Goal: Task Accomplishment & Management: Use online tool/utility

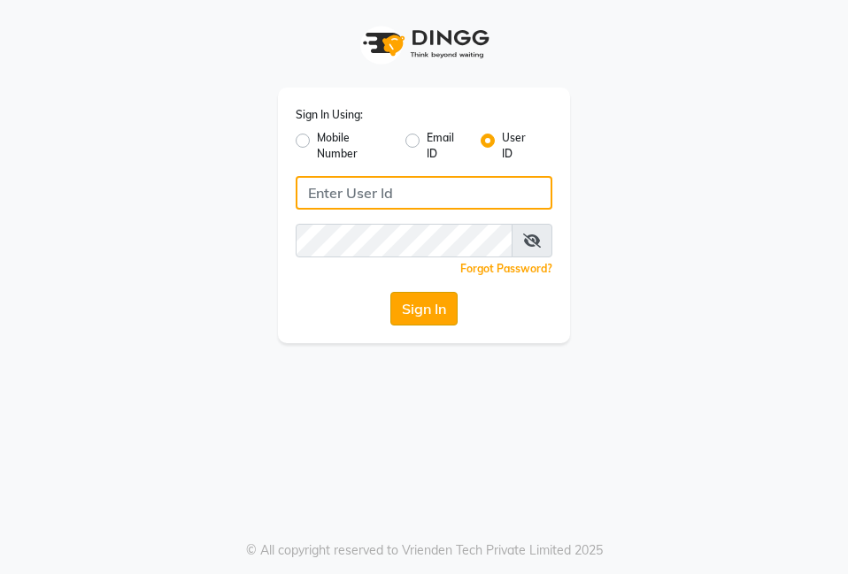
type input "e2600-01"
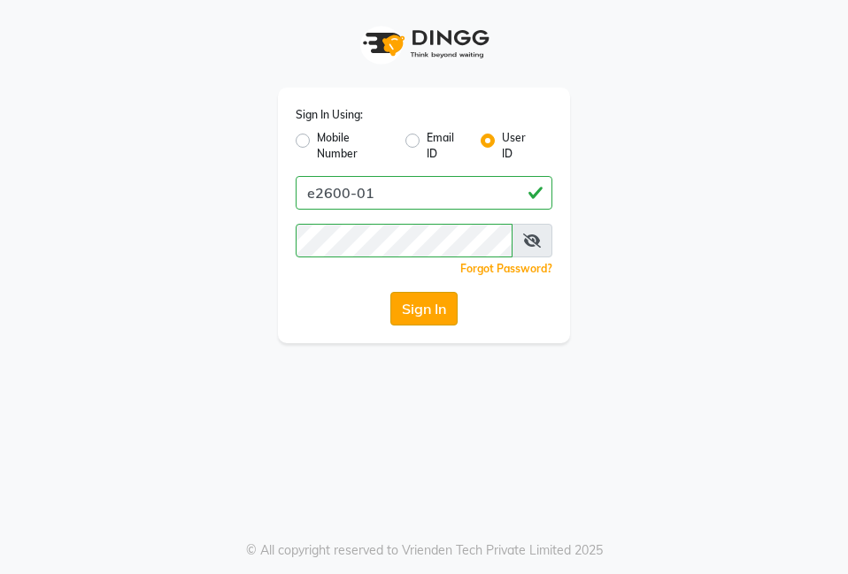
click at [413, 303] on button "Sign In" at bounding box center [423, 309] width 67 height 34
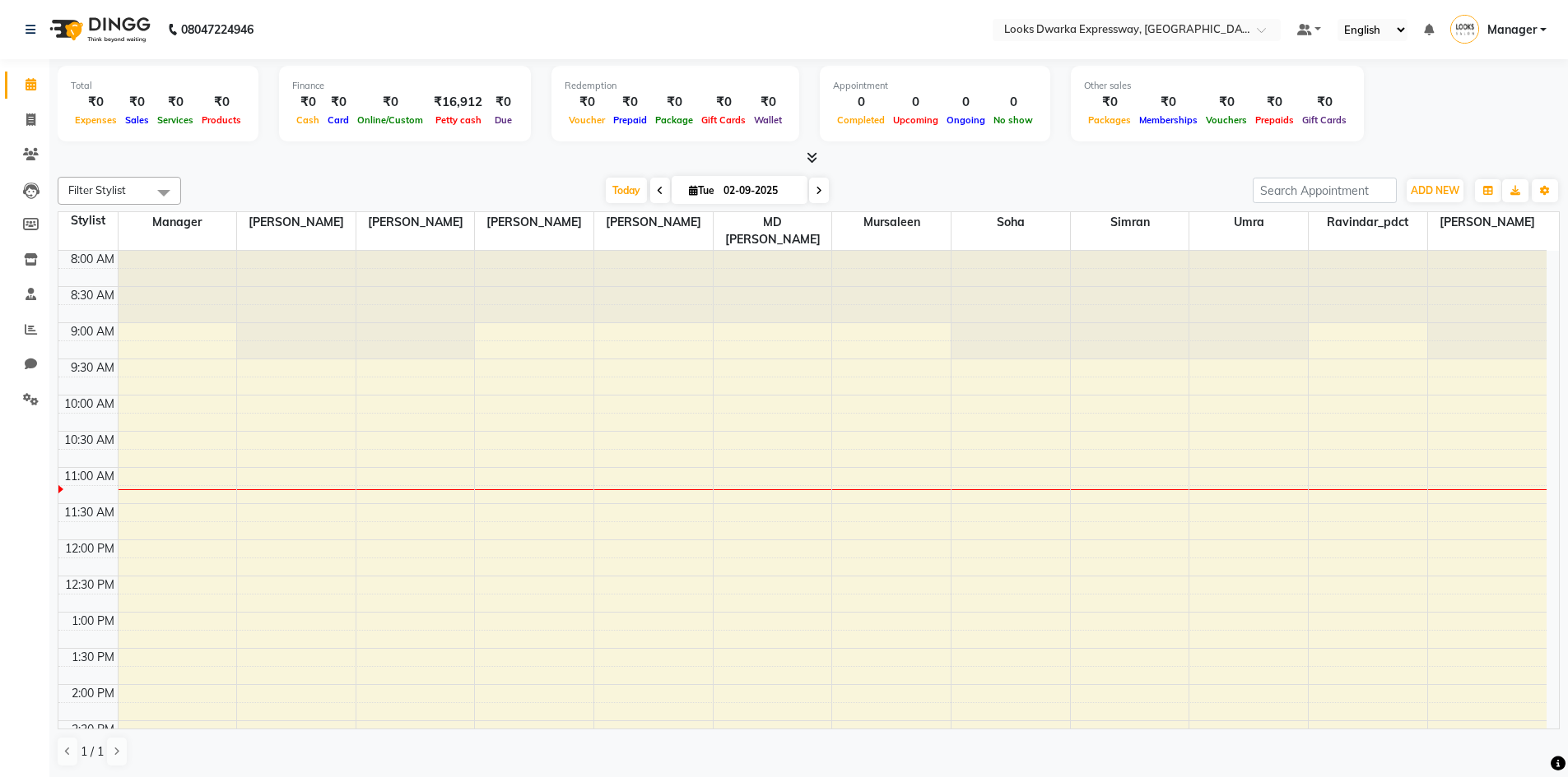
click at [25, 74] on link "Calendar" at bounding box center [24, 85] width 39 height 27
click at [657, 189] on icon at bounding box center [659, 191] width 7 height 10
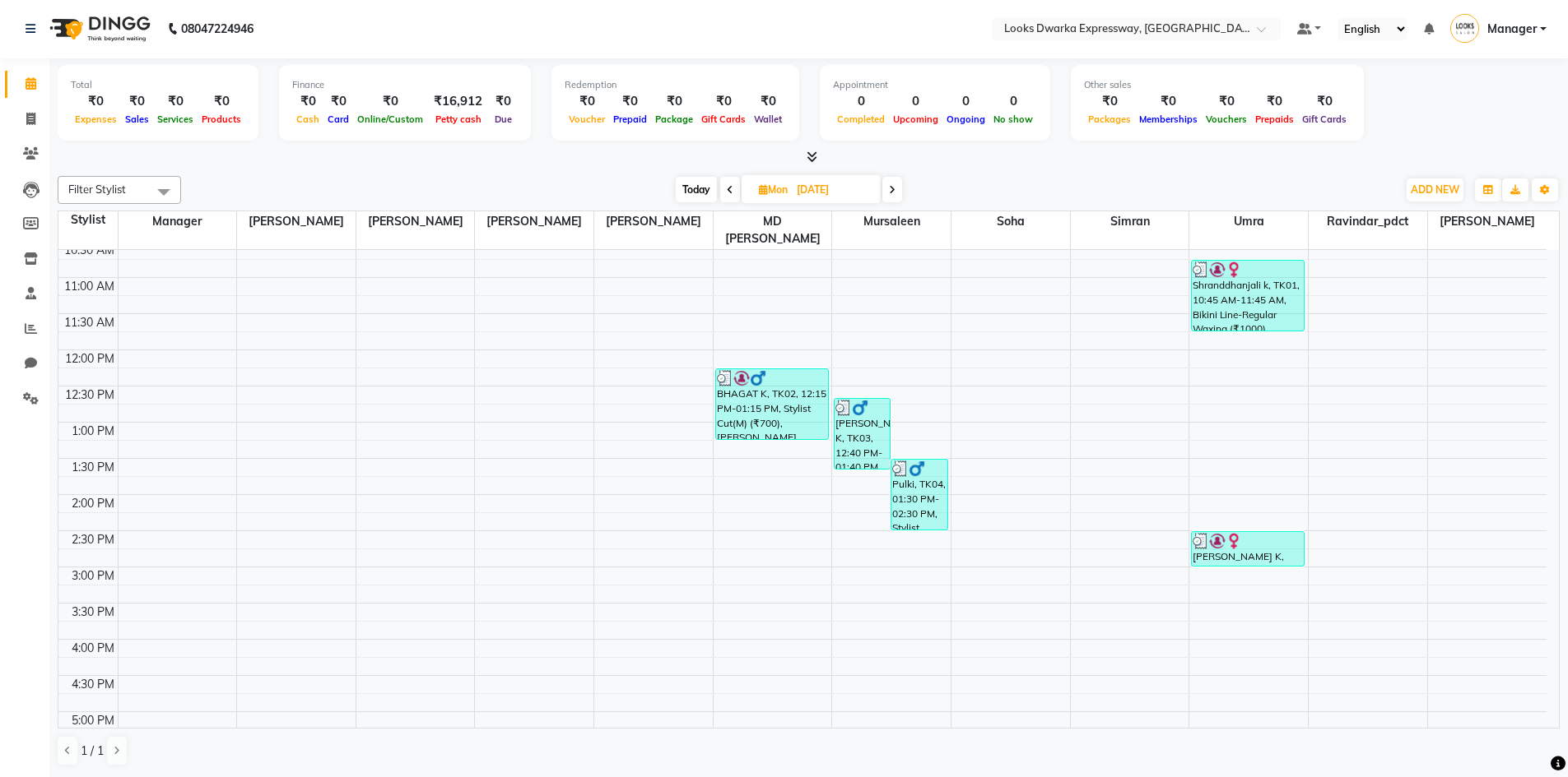
scroll to position [97, 0]
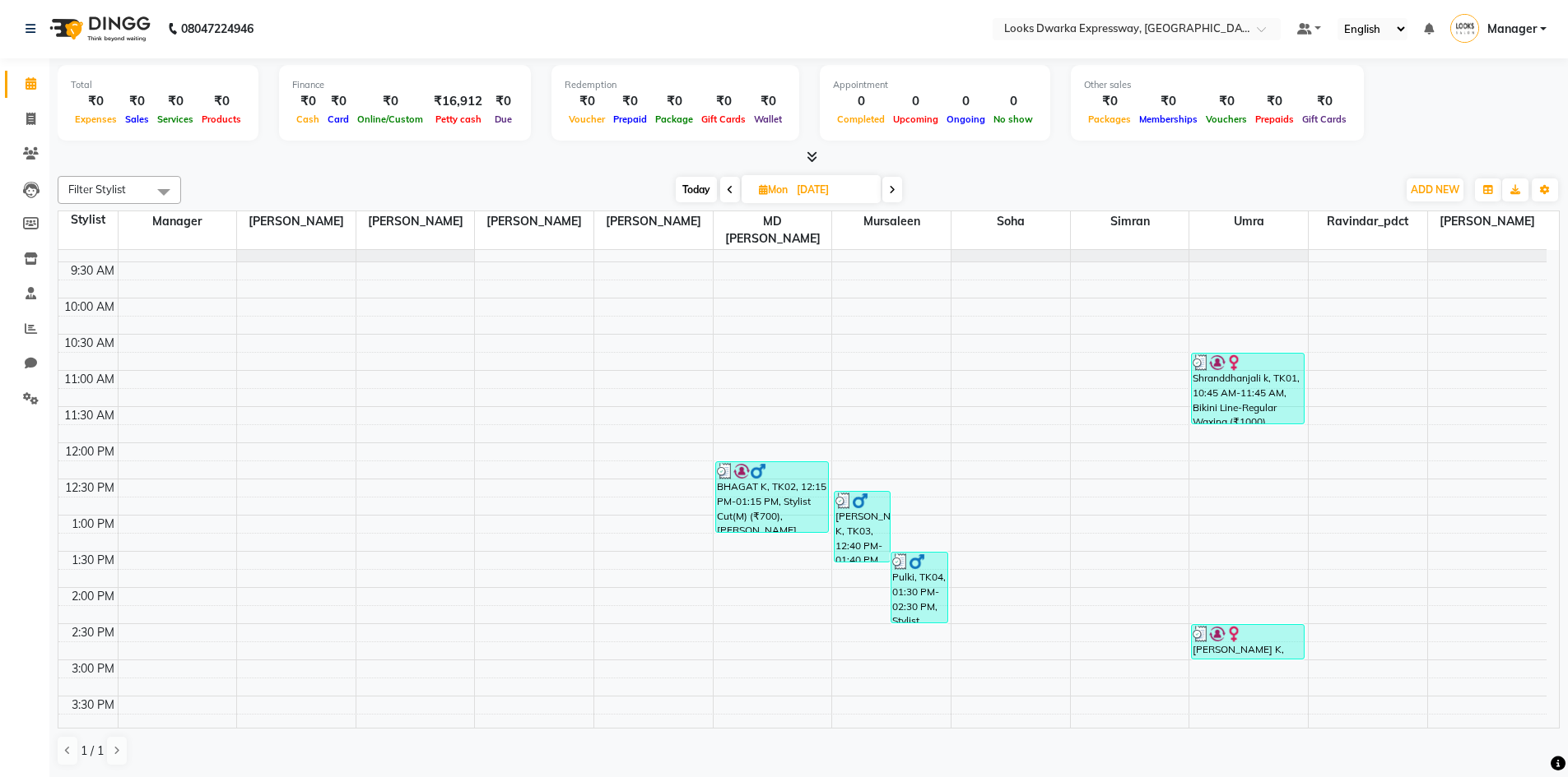
click at [733, 193] on span at bounding box center [729, 189] width 20 height 25
type input "[DATE]"
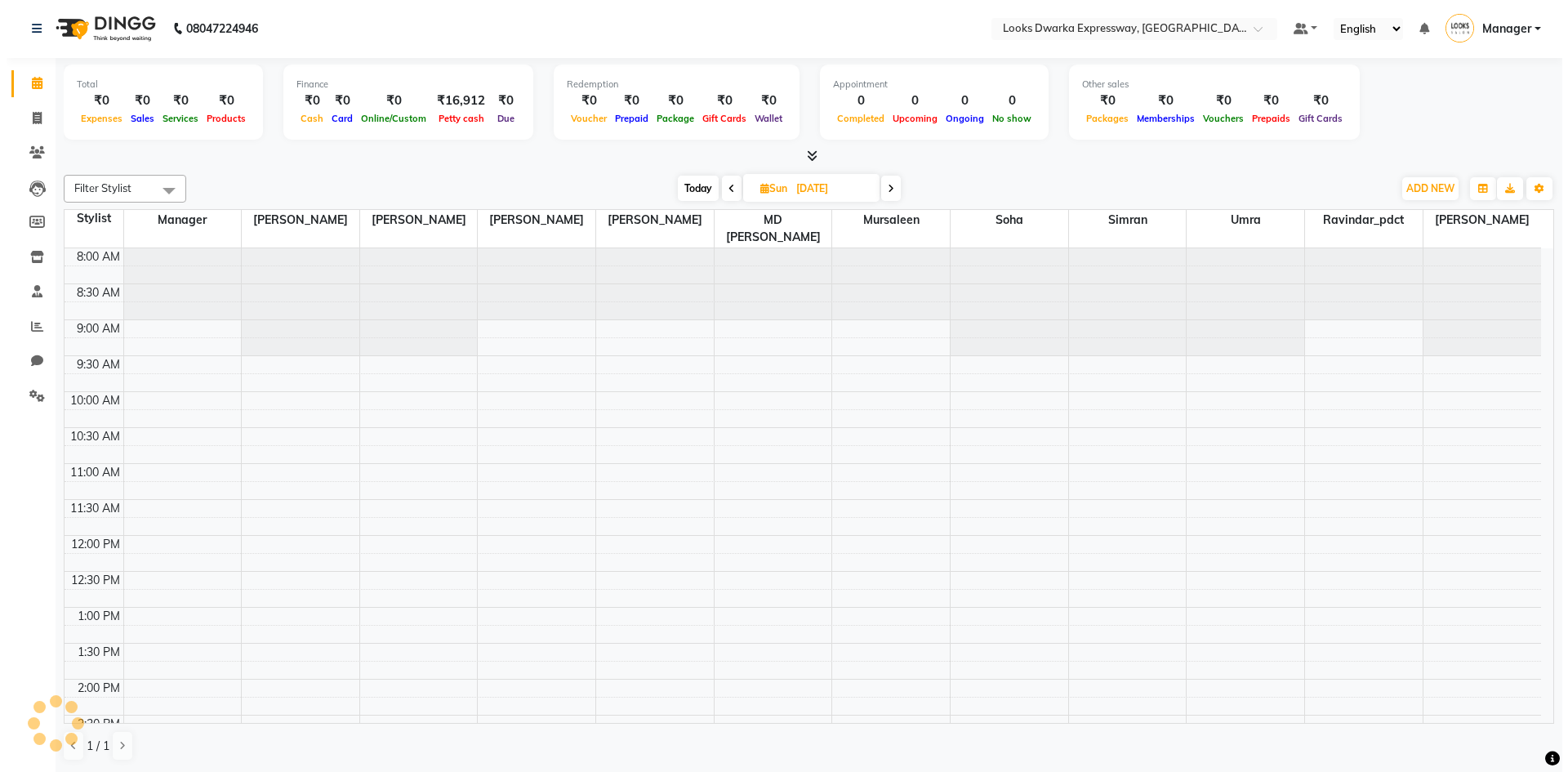
scroll to position [217, 0]
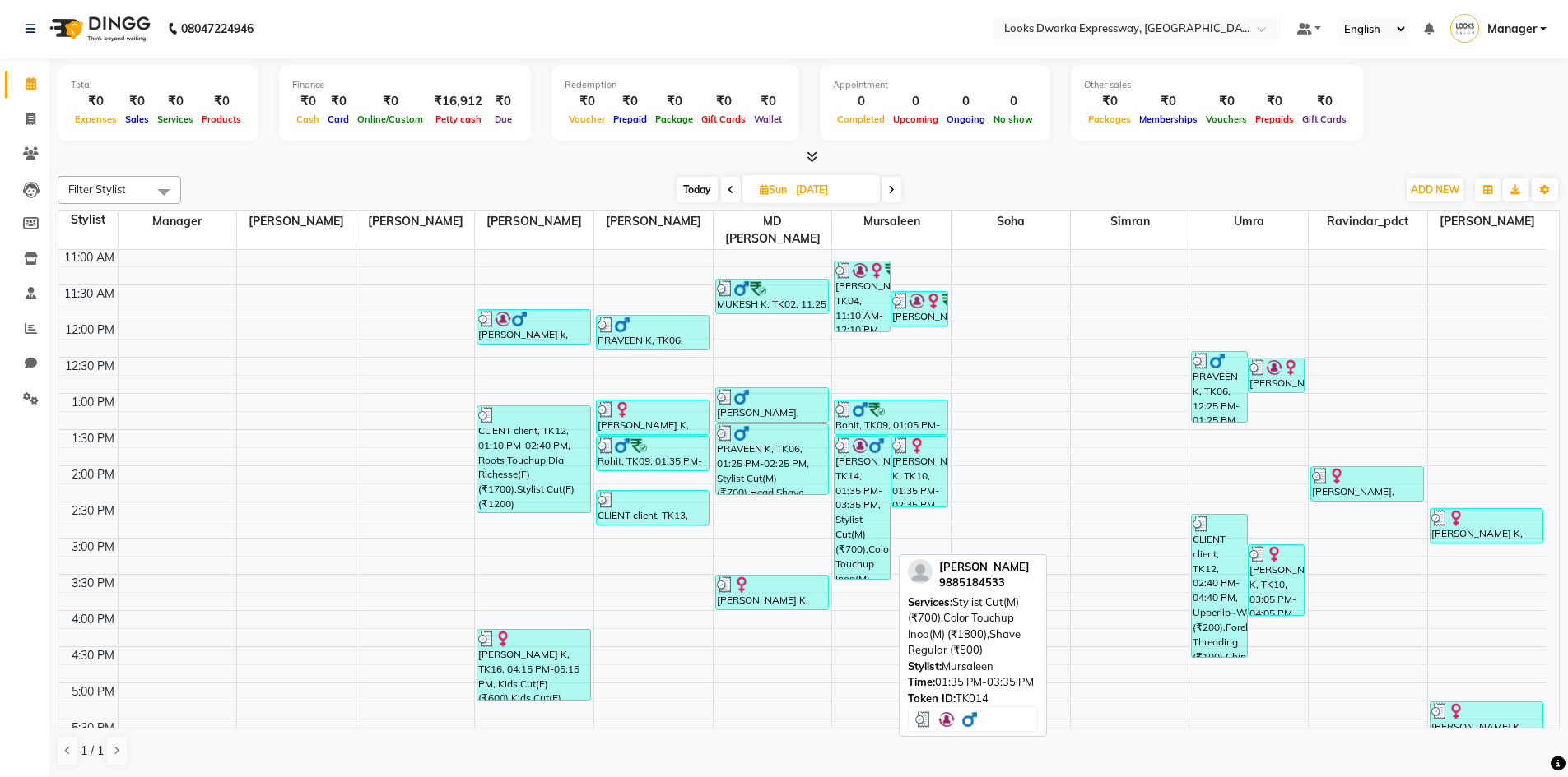
click at [788, 438] on img at bounding box center [860, 446] width 17 height 17
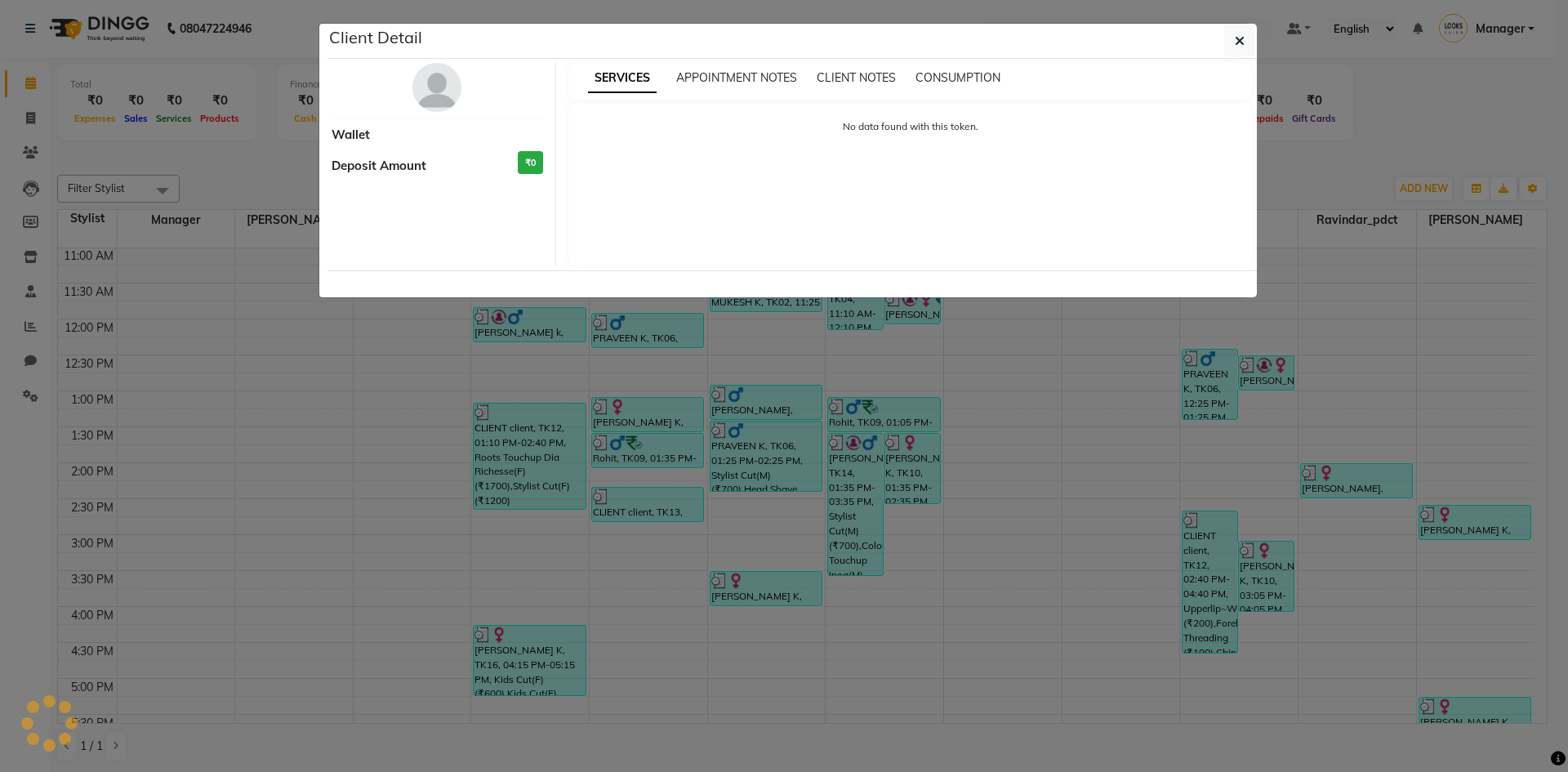
select select "3"
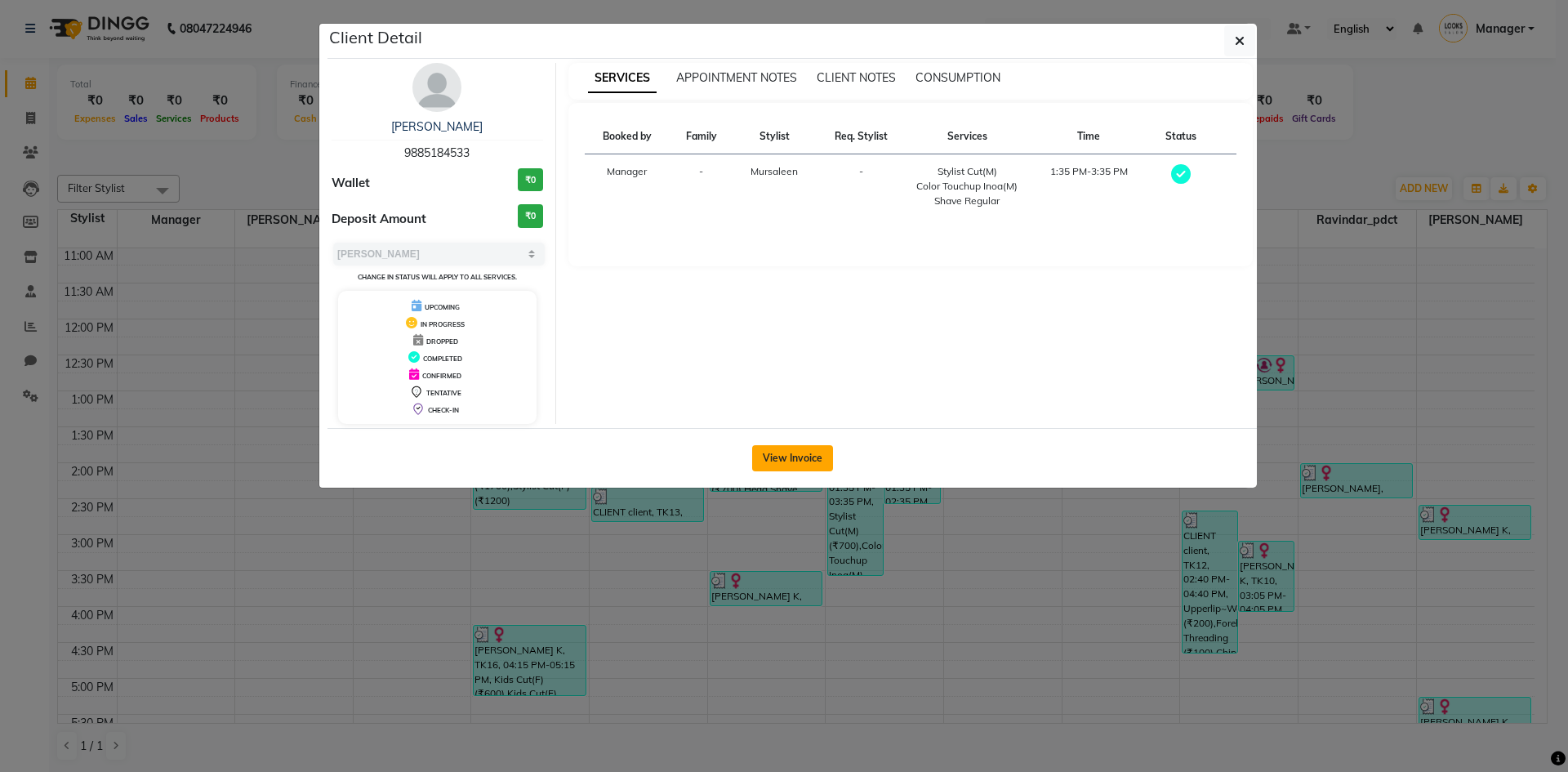
drag, startPoint x: 803, startPoint y: 460, endPoint x: 805, endPoint y: 452, distance: 8.2
click at [782, 458] on button "View Invoice" at bounding box center [793, 458] width 81 height 26
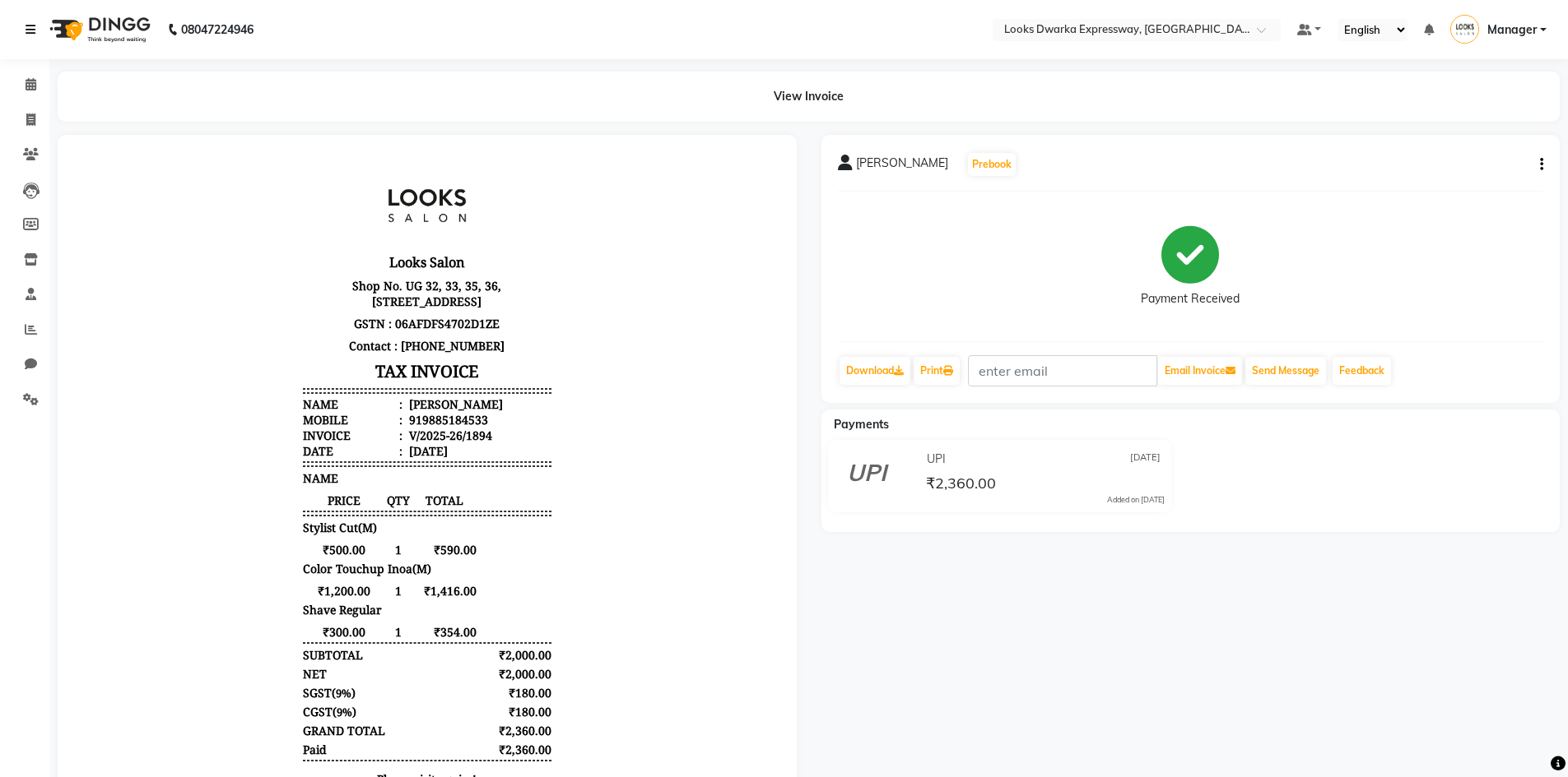
click at [32, 35] on link at bounding box center [33, 30] width 17 height 46
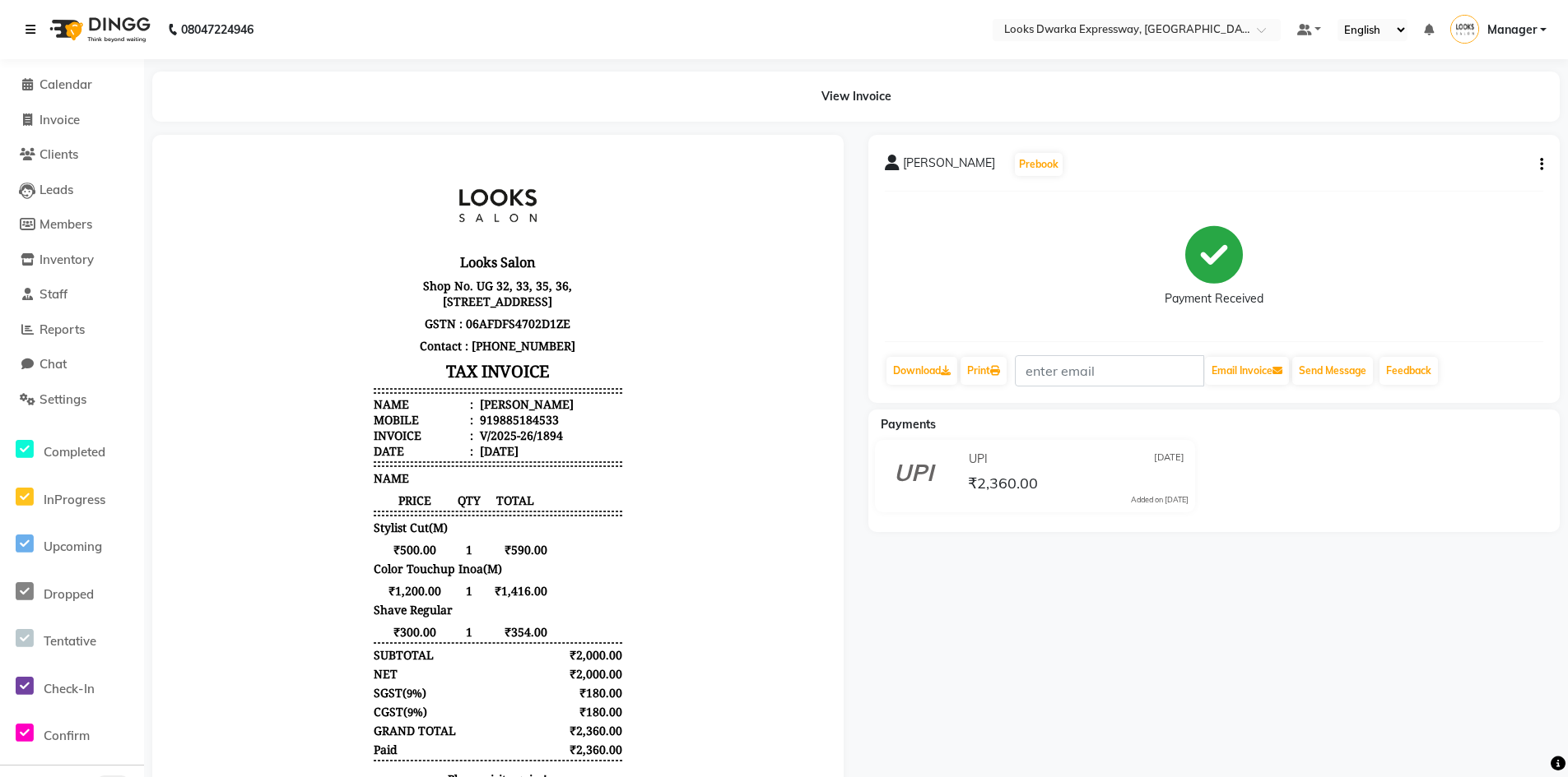
click at [30, 33] on icon at bounding box center [30, 30] width 10 height 11
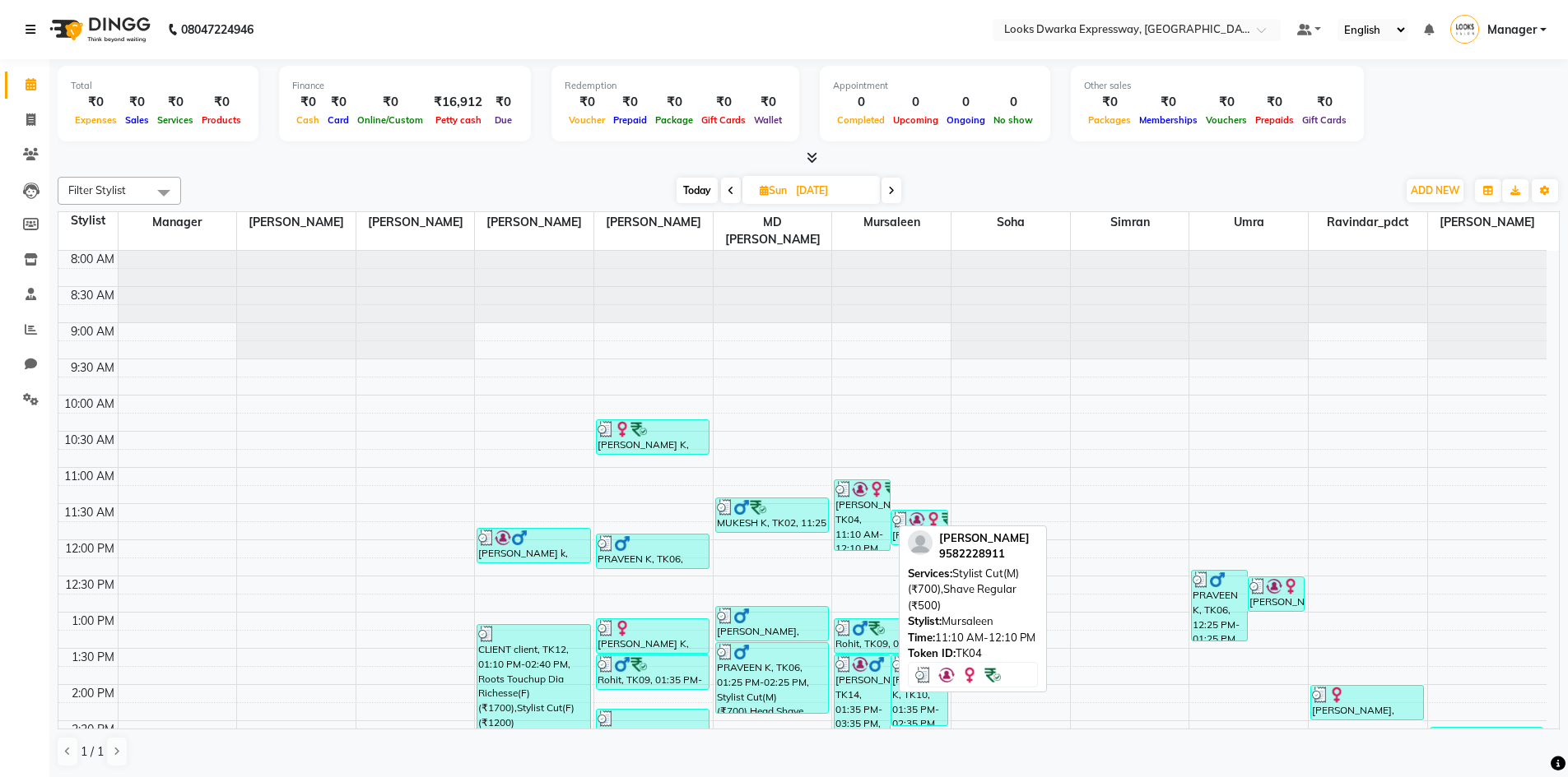
click at [788, 490] on div "[PERSON_NAME], TK04, 11:10 AM-12:10 PM, Stylist Cut(M) (₹700),Shave Regular (₹5…" at bounding box center [861, 515] width 55 height 70
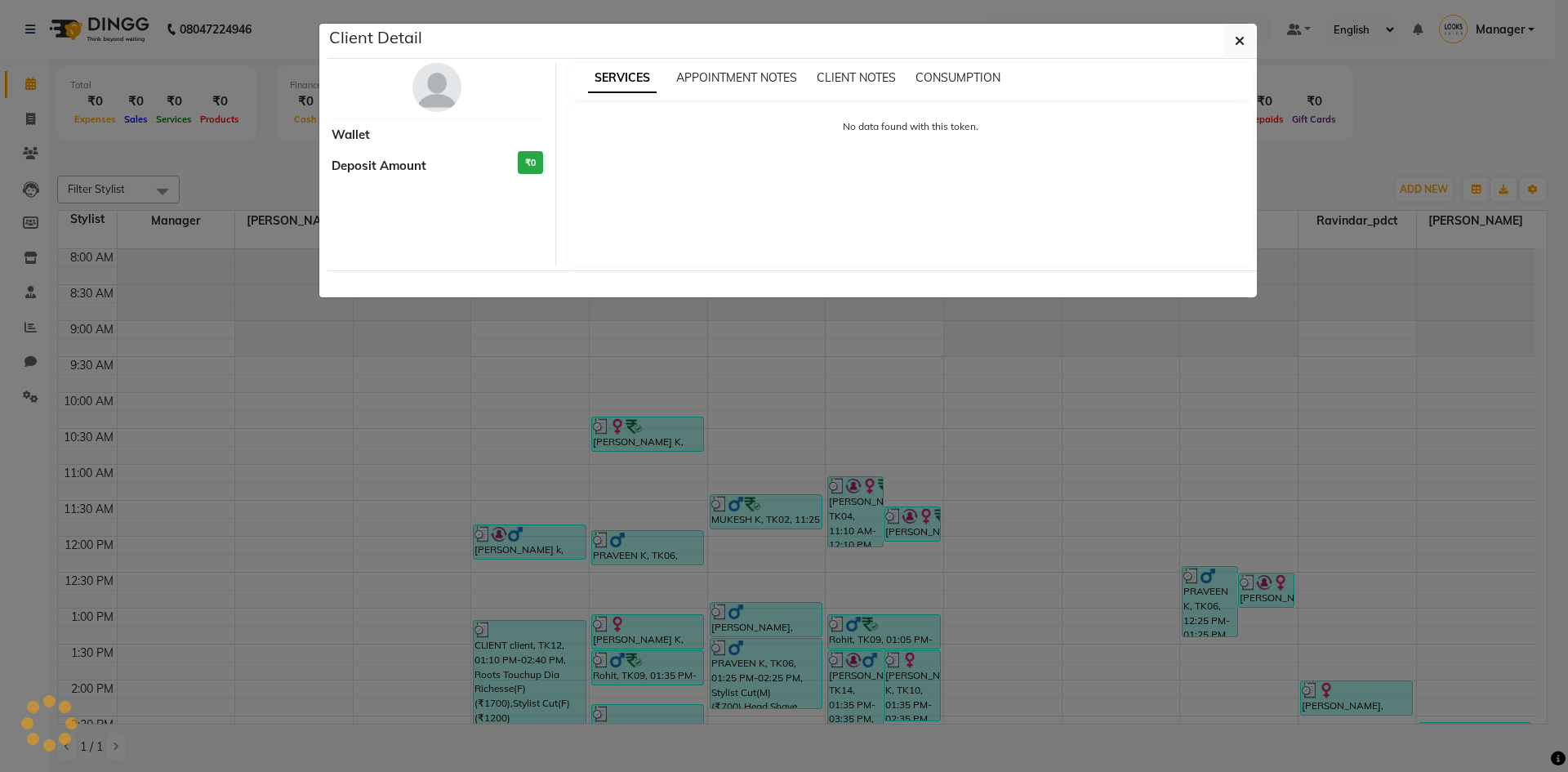
select select "3"
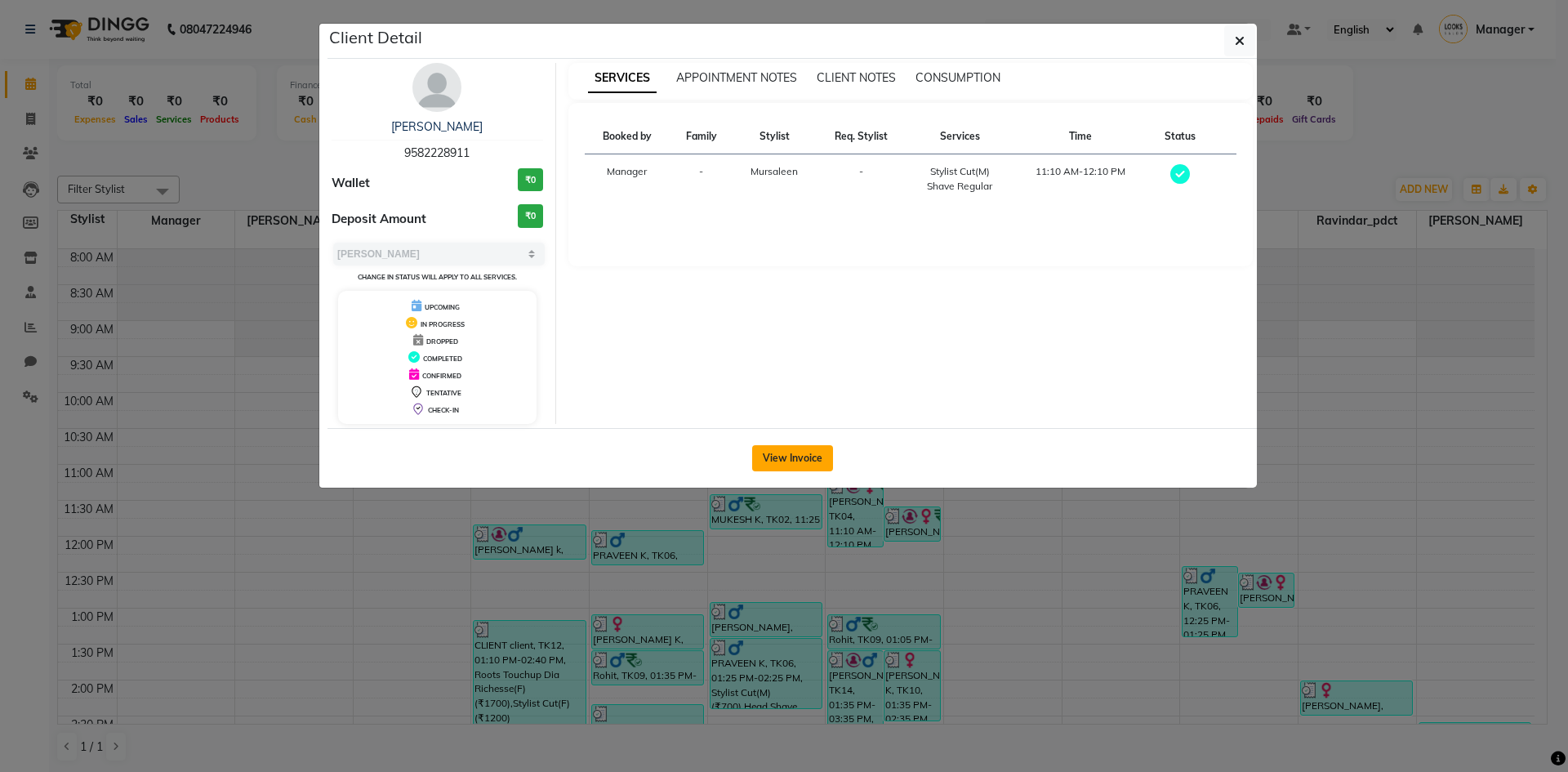
click at [782, 453] on button "View Invoice" at bounding box center [793, 458] width 81 height 26
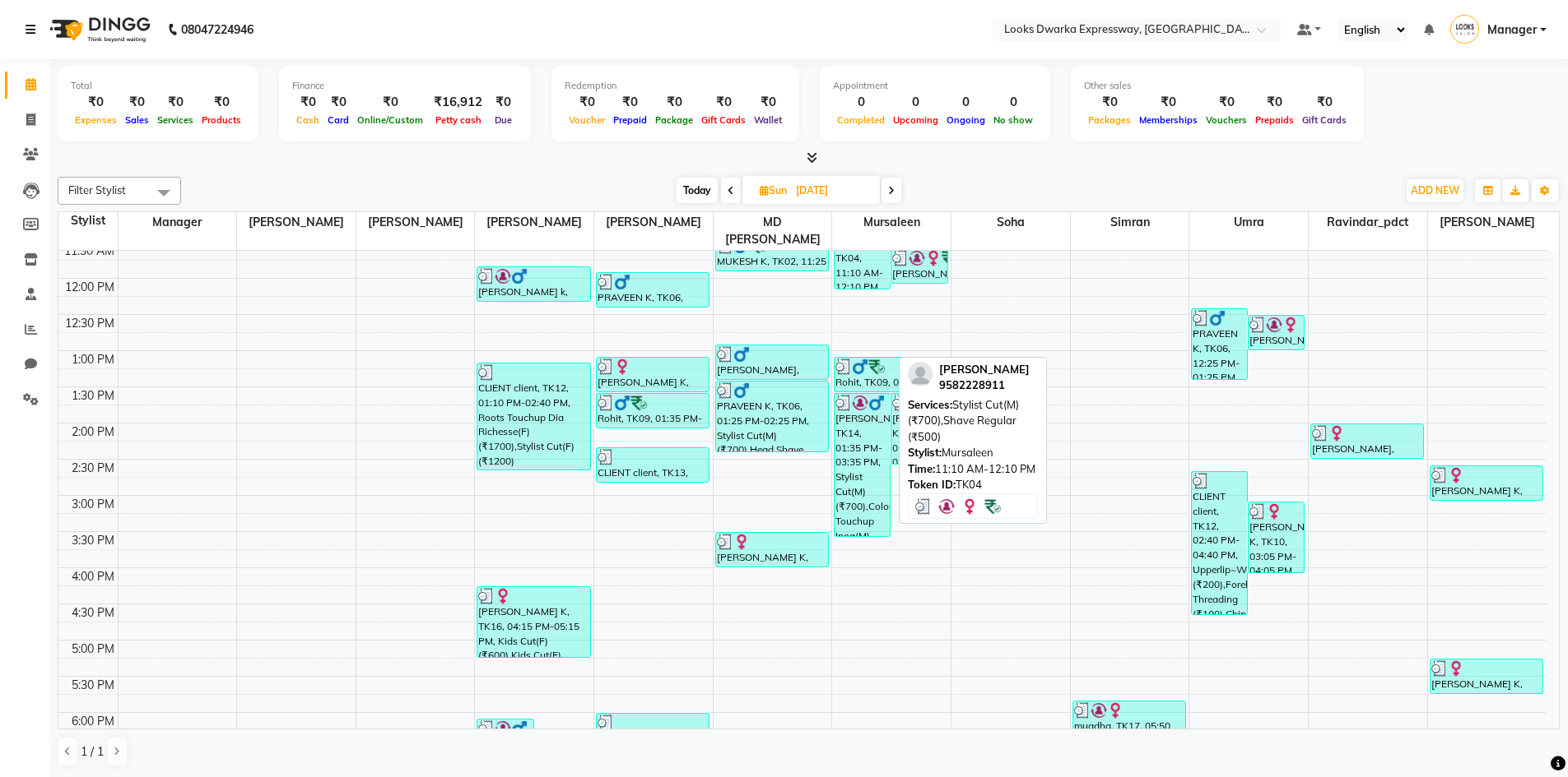
scroll to position [82, 0]
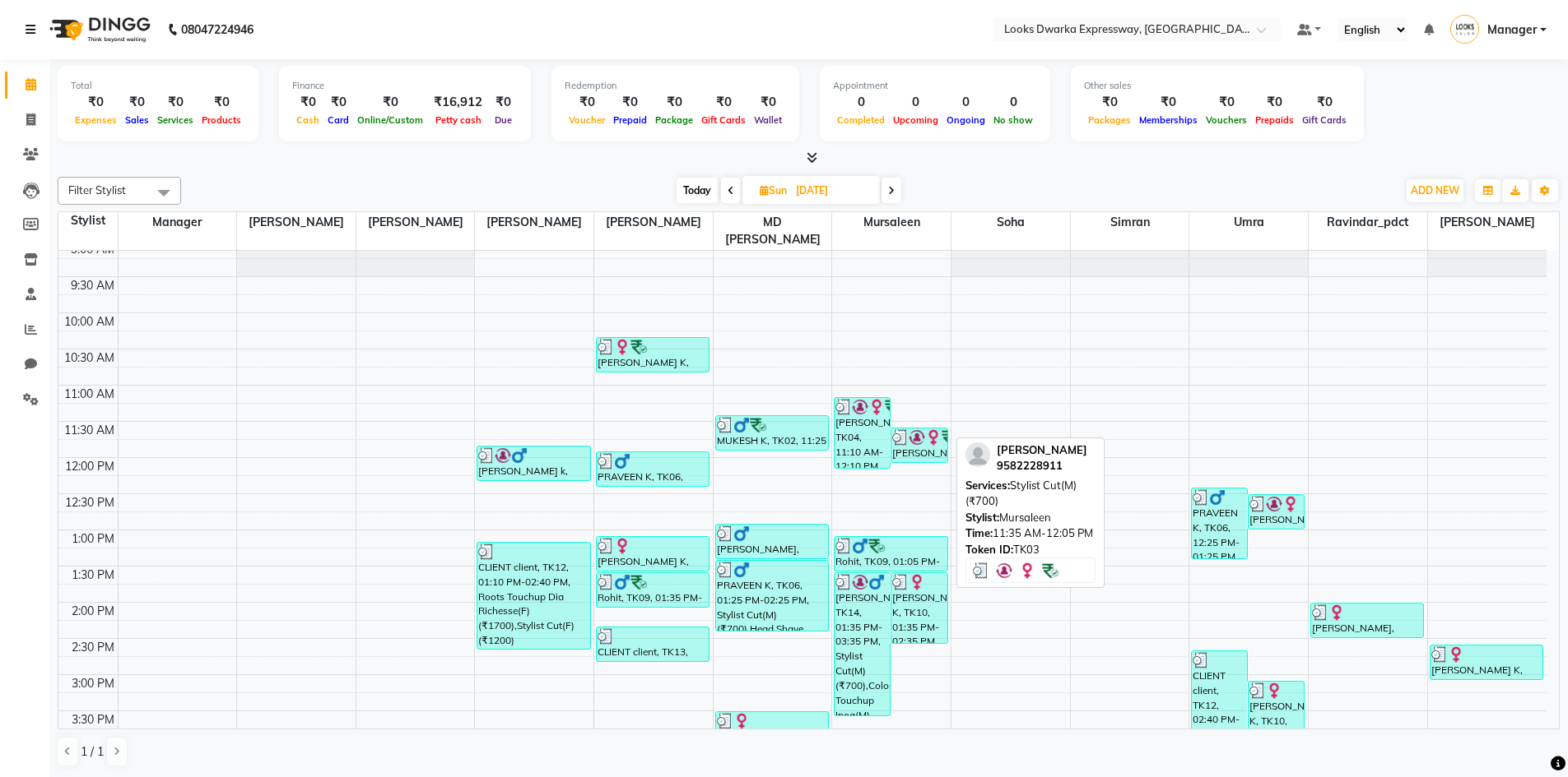
click at [788, 429] on img at bounding box center [934, 438] width 17 height 17
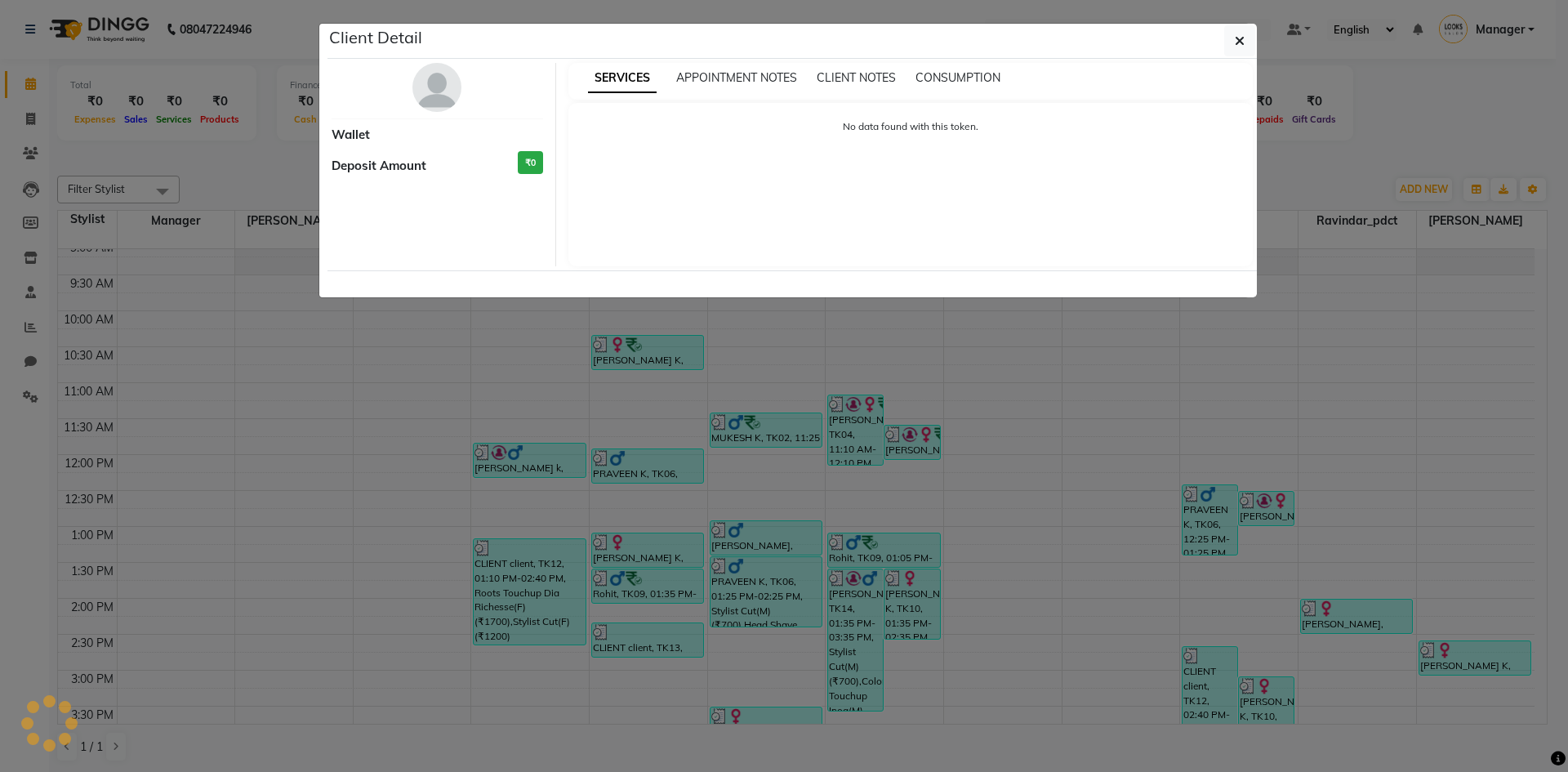
select select "3"
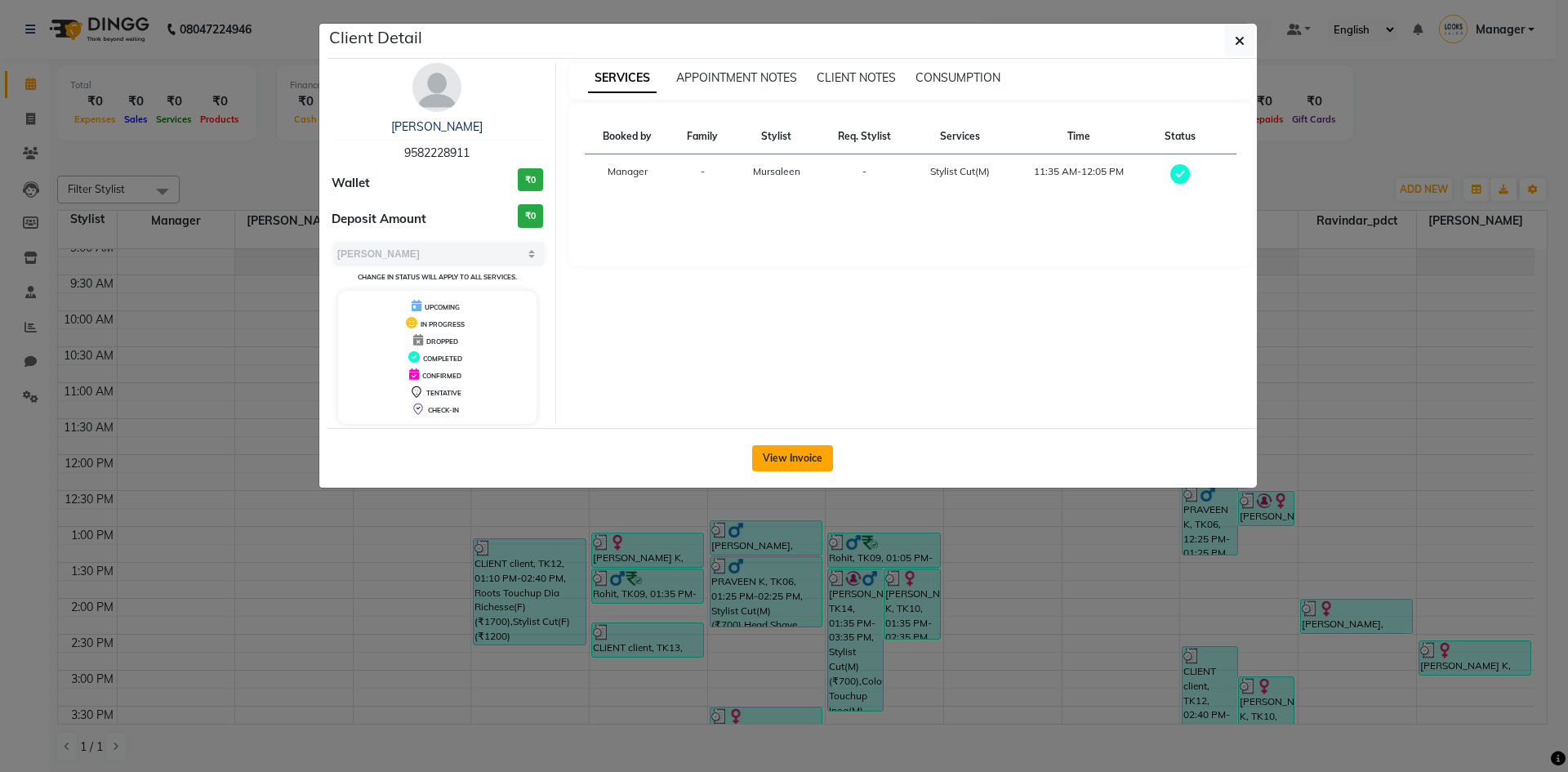
click at [782, 453] on button "View Invoice" at bounding box center [793, 458] width 81 height 26
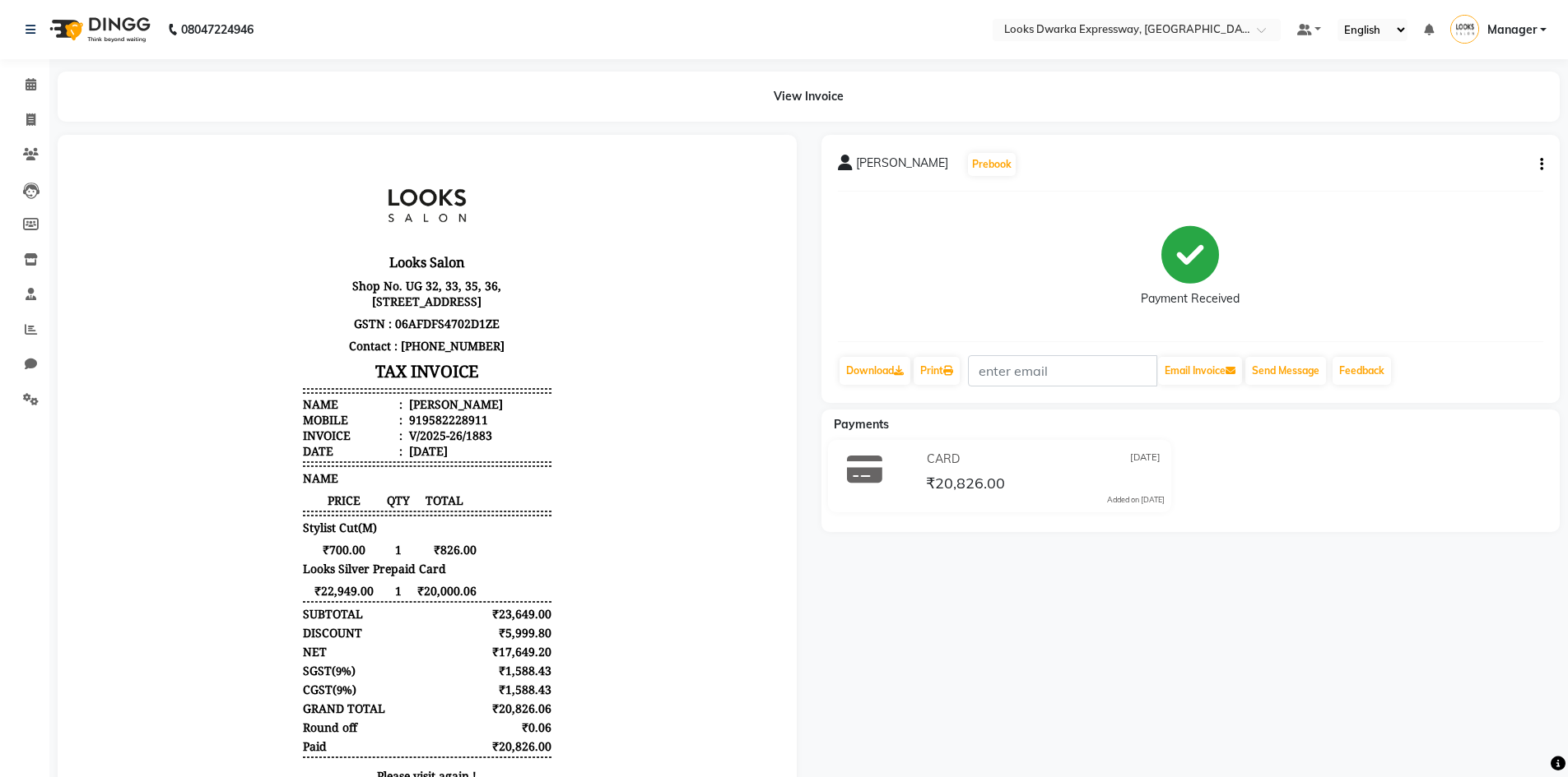
drag, startPoint x: 1022, startPoint y: 497, endPoint x: 1024, endPoint y: 487, distance: 10.2
click at [788, 491] on div "CARD [DATE] ₹20,826.00 Added on [DATE]" at bounding box center [1043, 477] width 267 height 59
click at [788, 479] on div "₹20,826.00" at bounding box center [1043, 483] width 242 height 22
click at [788, 403] on div "[PERSON_NAME] Prebook Payment Received Download Print Email Invoice Send Messag…" at bounding box center [1190, 509] width 764 height 749
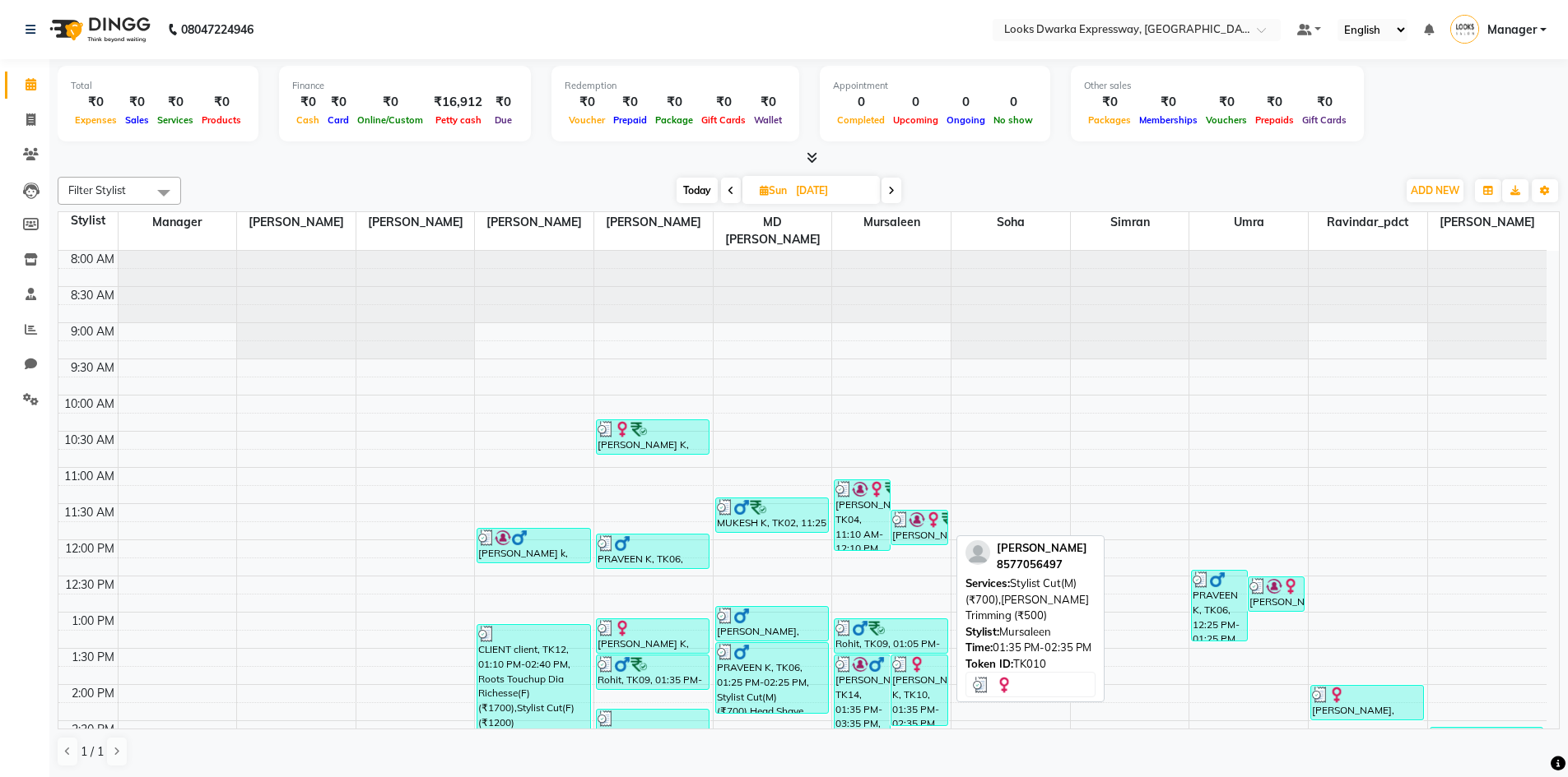
click at [788, 533] on div "[PERSON_NAME] K, TK10, 01:35 PM-02:35 PM, Stylist Cut(M) (₹700),[PERSON_NAME] T…" at bounding box center [918, 690] width 55 height 70
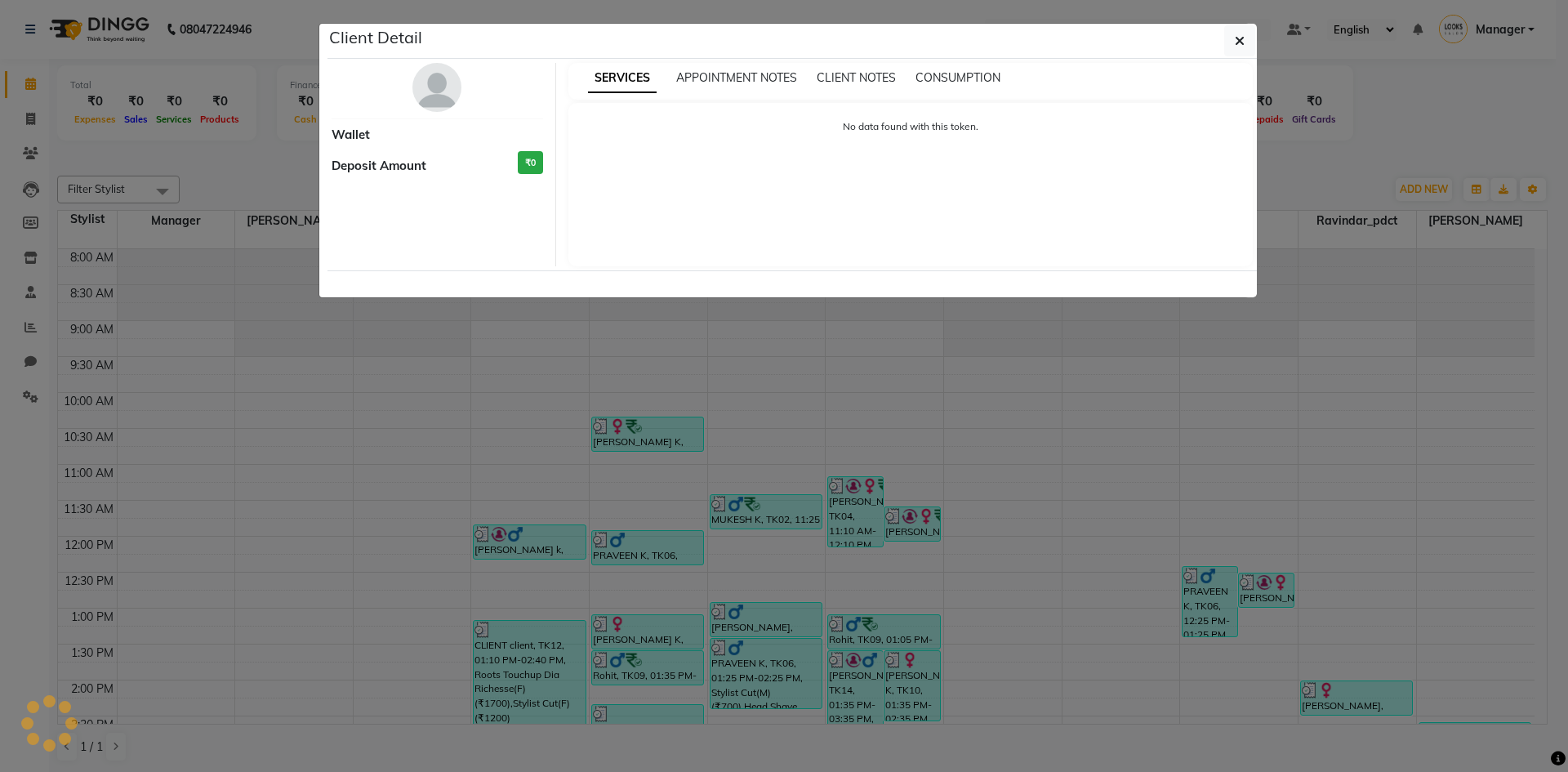
select select "3"
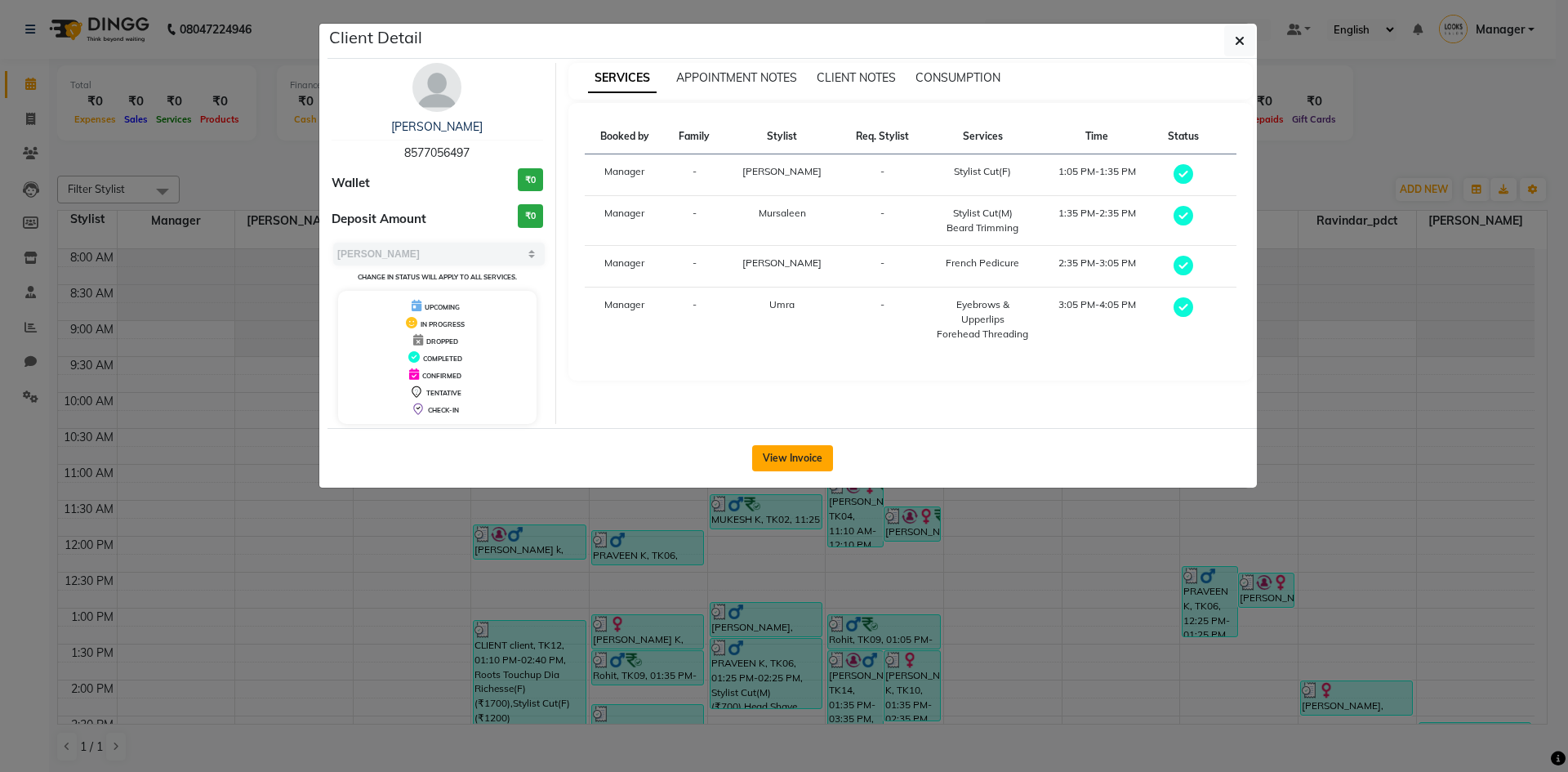
click at [782, 451] on button "View Invoice" at bounding box center [793, 458] width 81 height 26
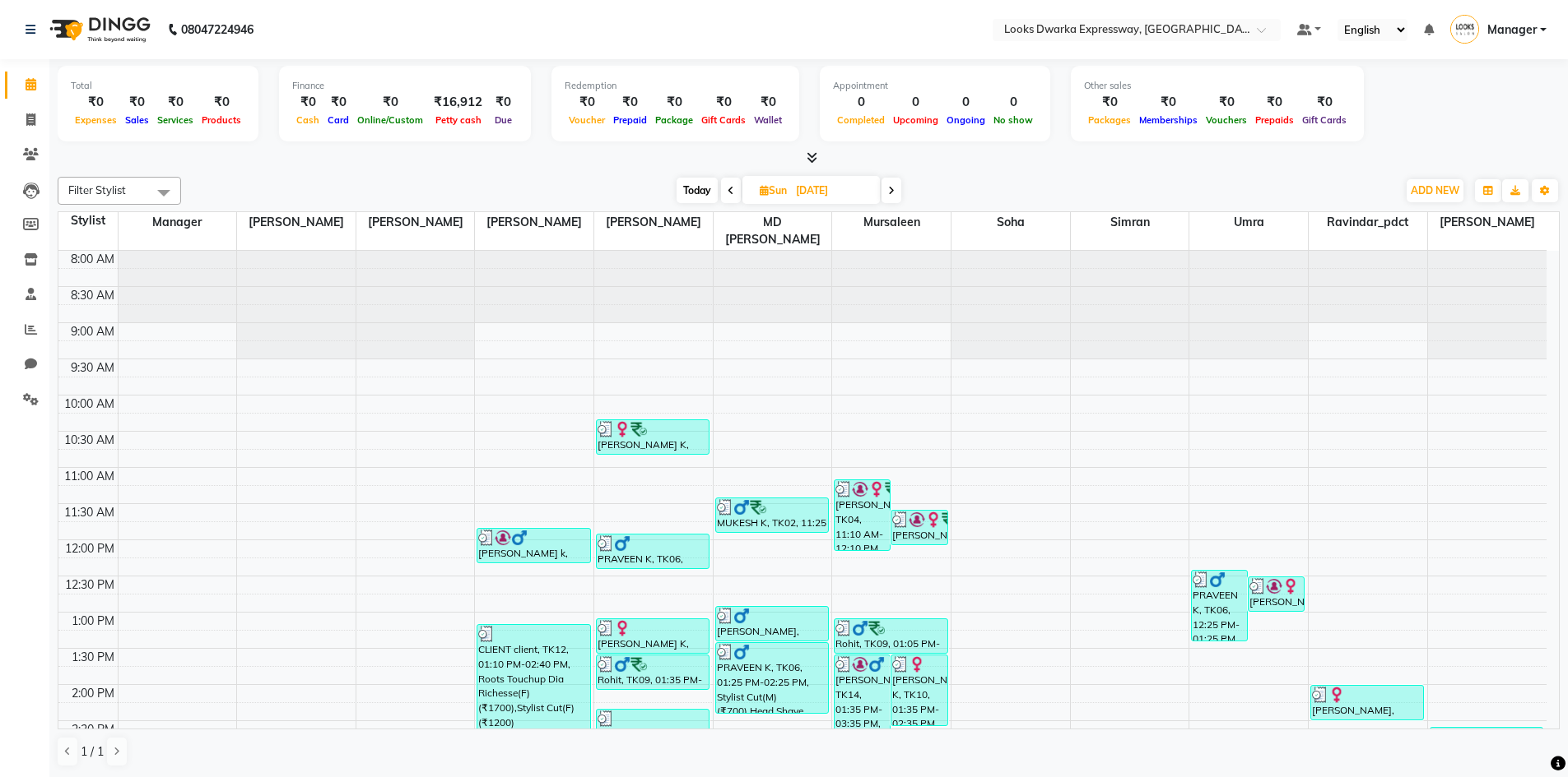
click at [788, 186] on span at bounding box center [891, 190] width 20 height 25
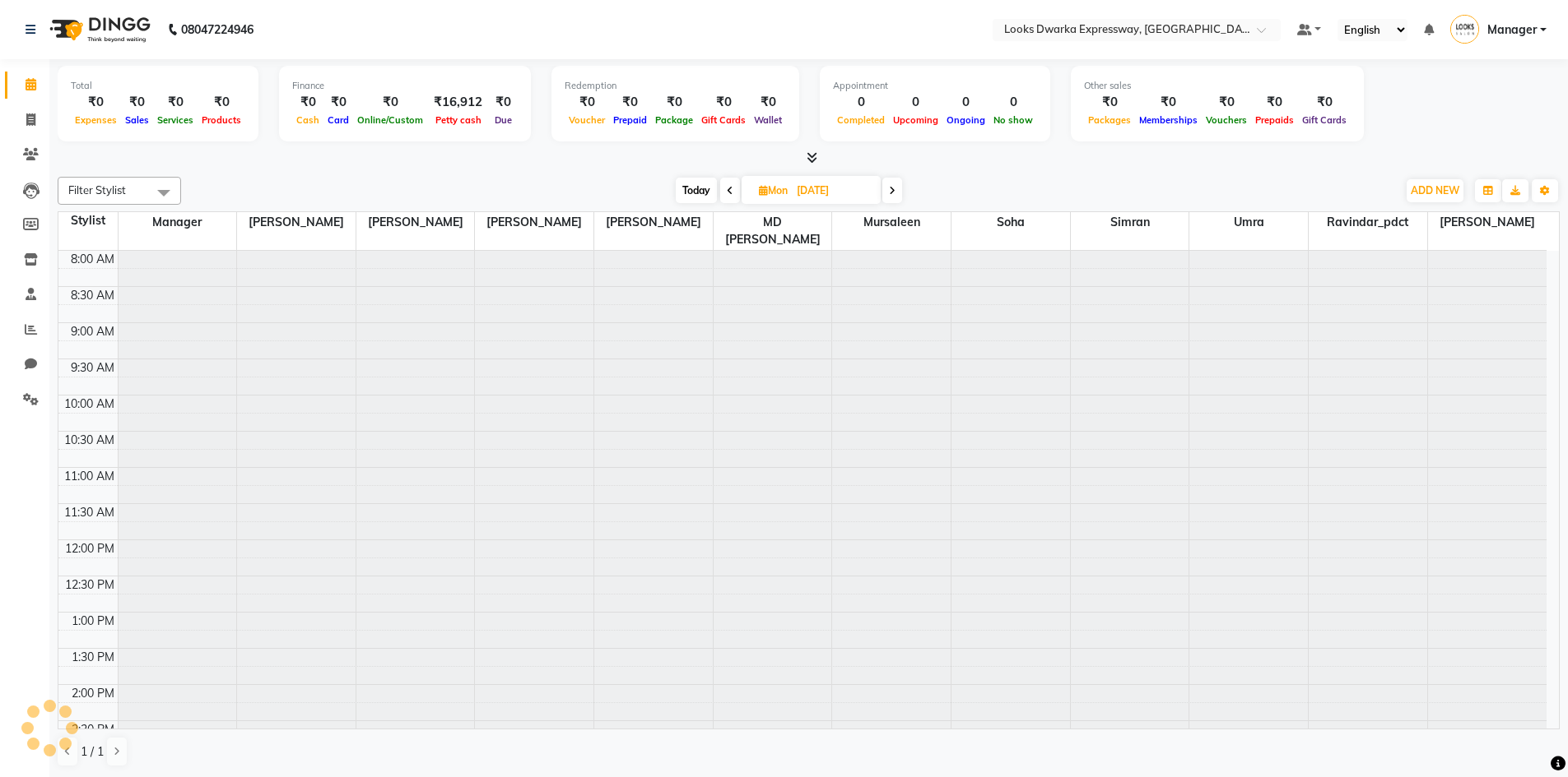
scroll to position [218, 0]
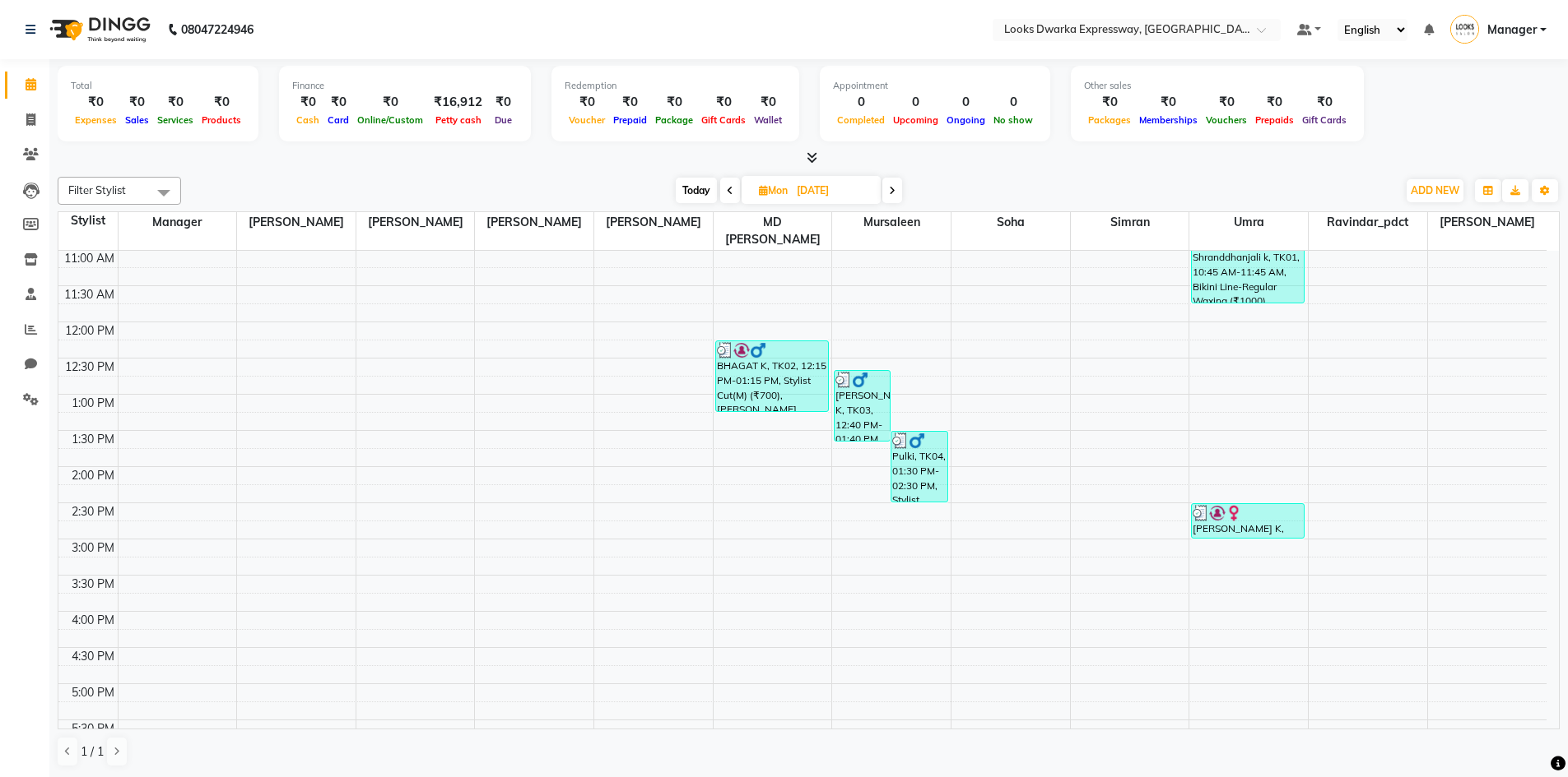
click at [788, 186] on span at bounding box center [892, 190] width 20 height 25
type input "02-09-2025"
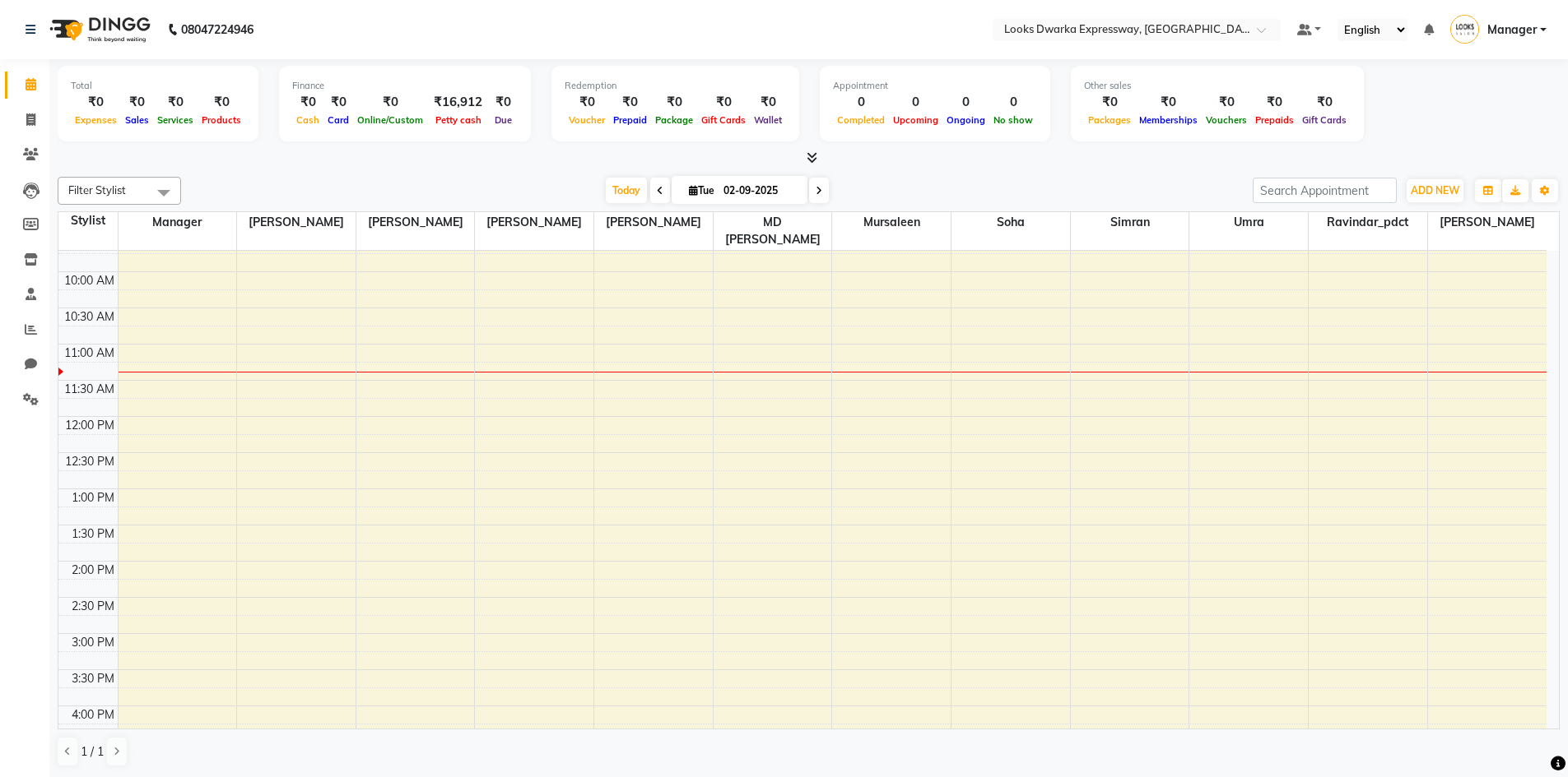
scroll to position [165, 0]
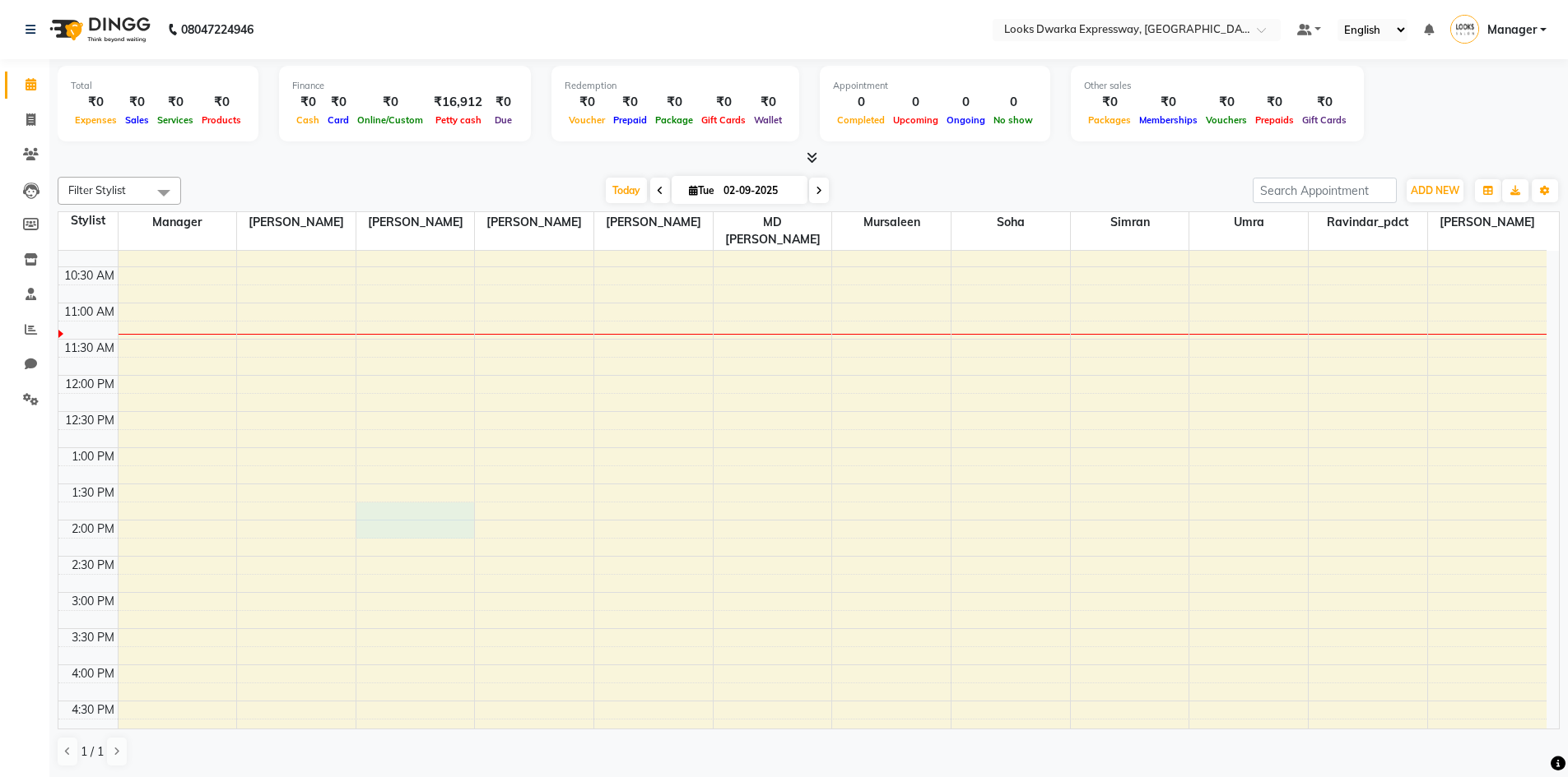
click at [379, 504] on div "8:00 AM 8:30 AM 9:00 AM 9:30 AM 10:00 AM 10:30 AM 11:00 AM 11:30 AM 12:00 PM 12…" at bounding box center [803, 628] width 1488 height 1085
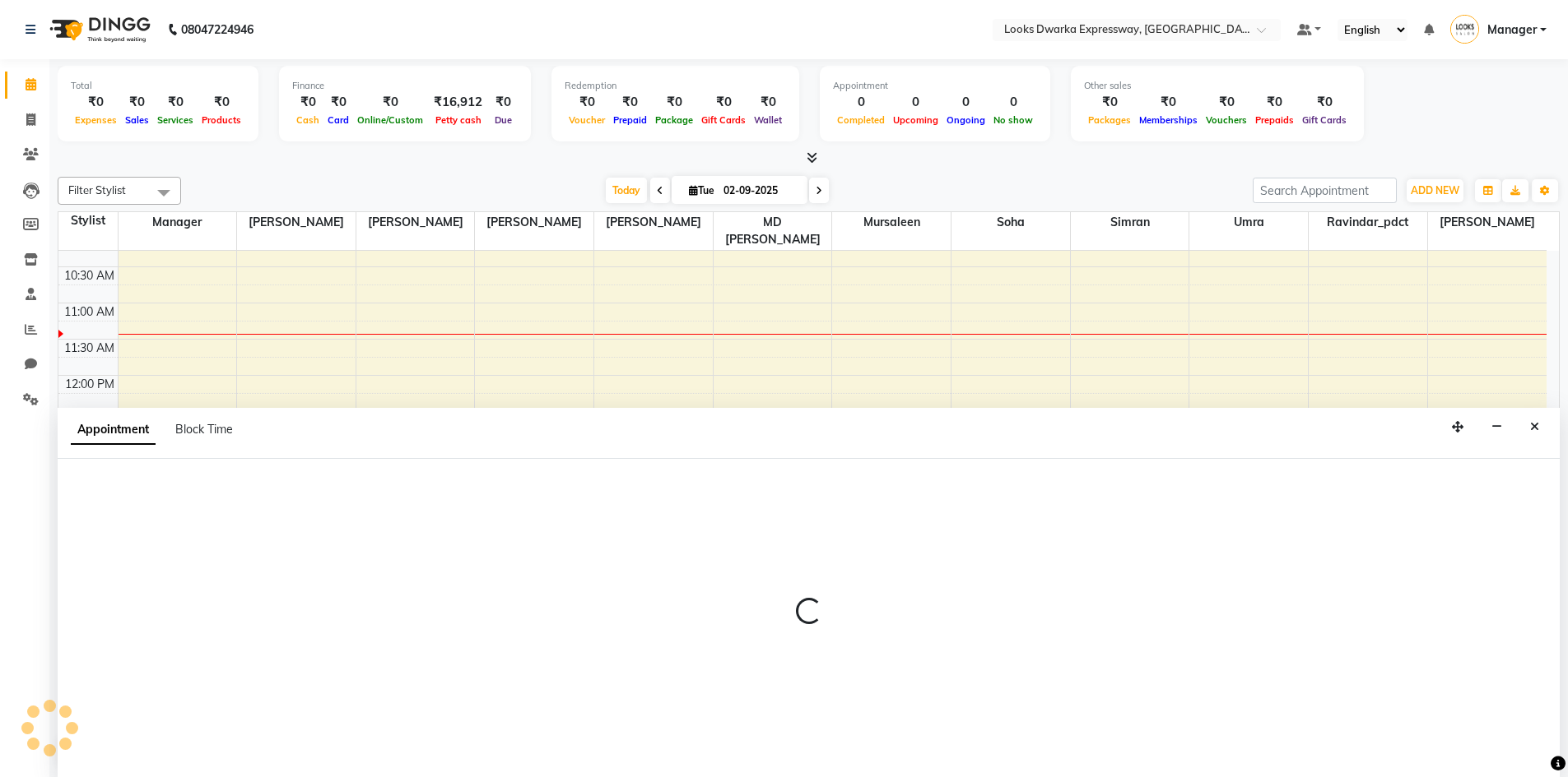
scroll to position [1, 0]
select select "79680"
select select "825"
select select "tentative"
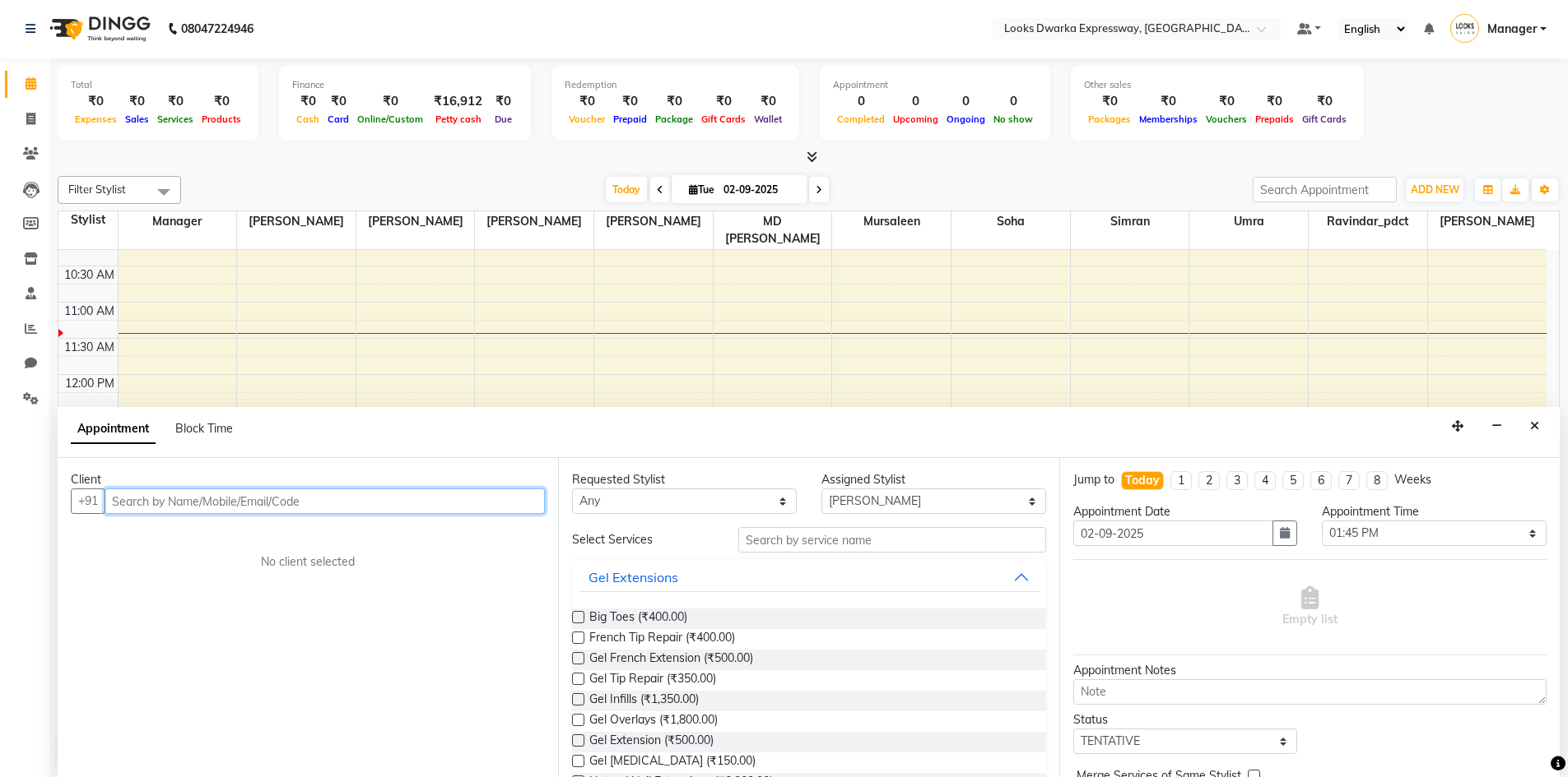
click at [452, 304] on div "8:00 AM 8:30 AM 9:00 AM 9:30 AM 10:00 AM 10:30 AM 11:00 AM 11:30 AM 12:00 PM 12…" at bounding box center [803, 627] width 1488 height 1085
click at [256, 502] on input "text" at bounding box center [324, 501] width 440 height 25
click at [522, 351] on div "8:00 AM 8:30 AM 9:00 AM 9:30 AM 10:00 AM 10:30 AM 11:00 AM 11:30 AM 12:00 PM 12…" at bounding box center [803, 627] width 1488 height 1085
drag, startPoint x: 1532, startPoint y: 423, endPoint x: 1521, endPoint y: 421, distance: 11.2
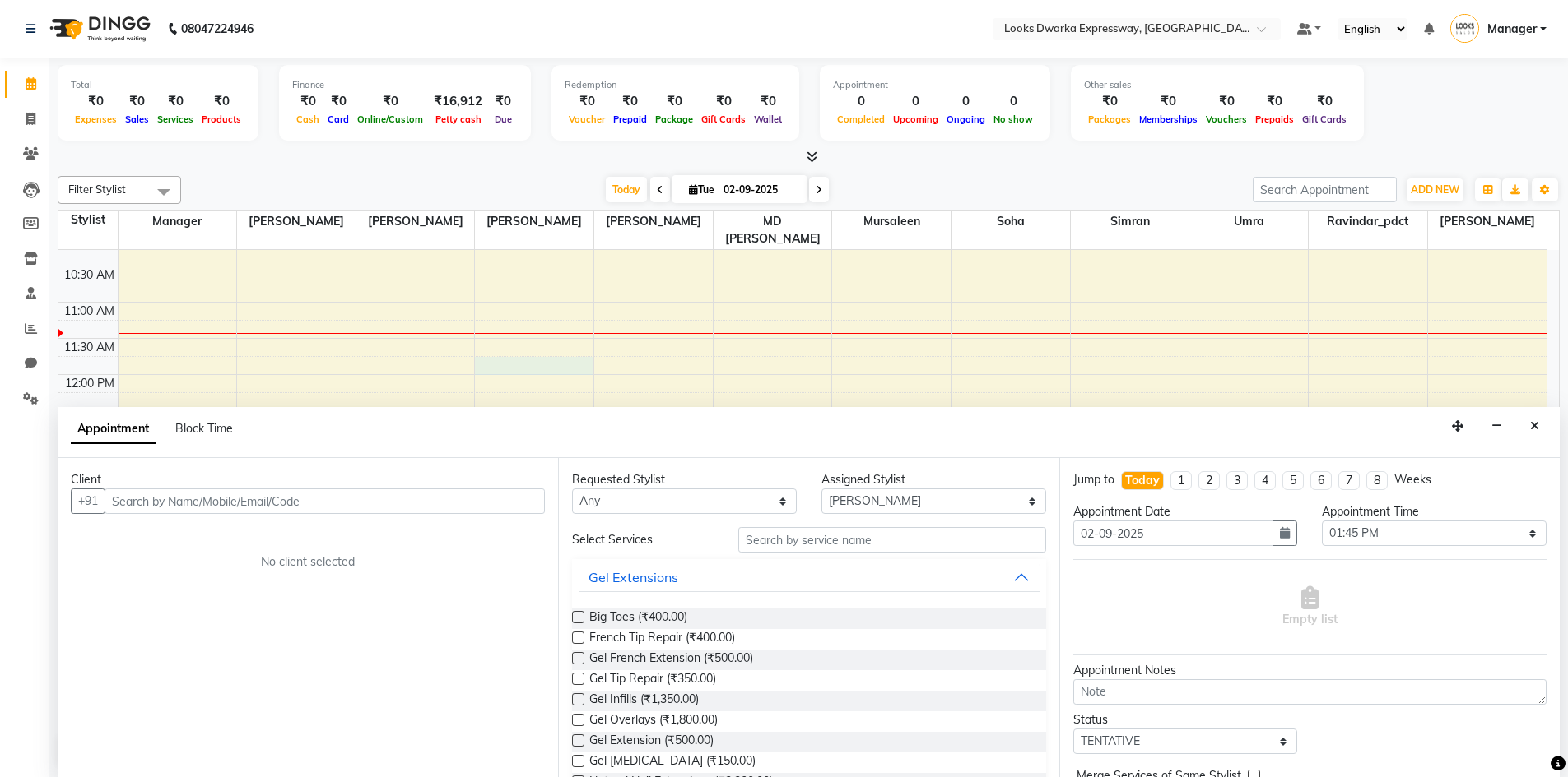
click at [788, 423] on icon "Close" at bounding box center [1535, 426] width 9 height 11
